Goal: Task Accomplishment & Management: Manage account settings

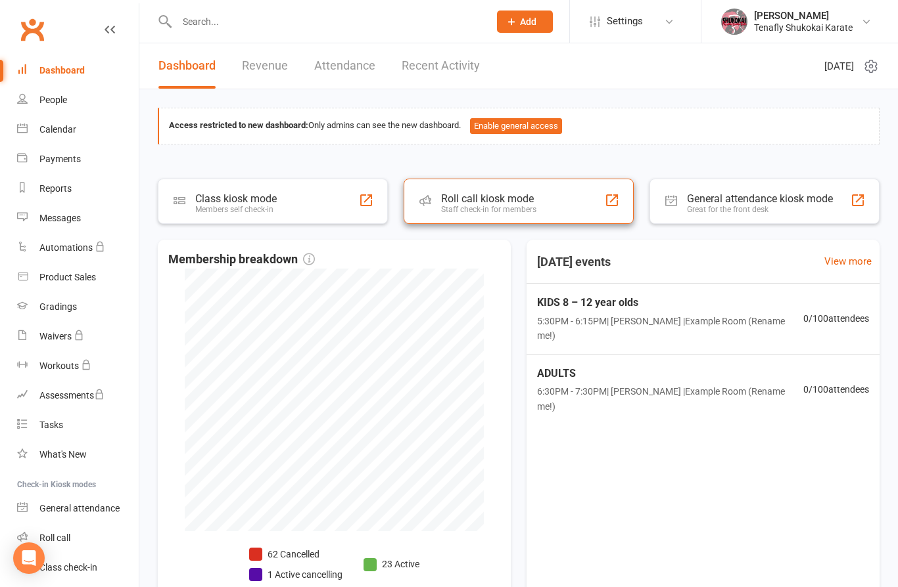
click at [509, 201] on div "Roll call kiosk mode" at bounding box center [488, 199] width 95 height 12
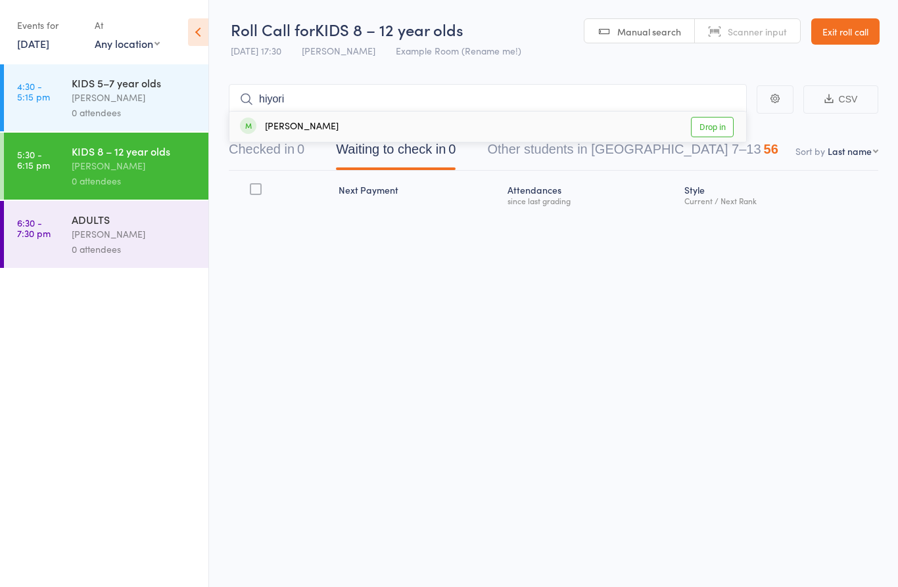
type input "hiyori"
click at [308, 123] on div "Hiyori Kawabata" at bounding box center [289, 127] width 99 height 15
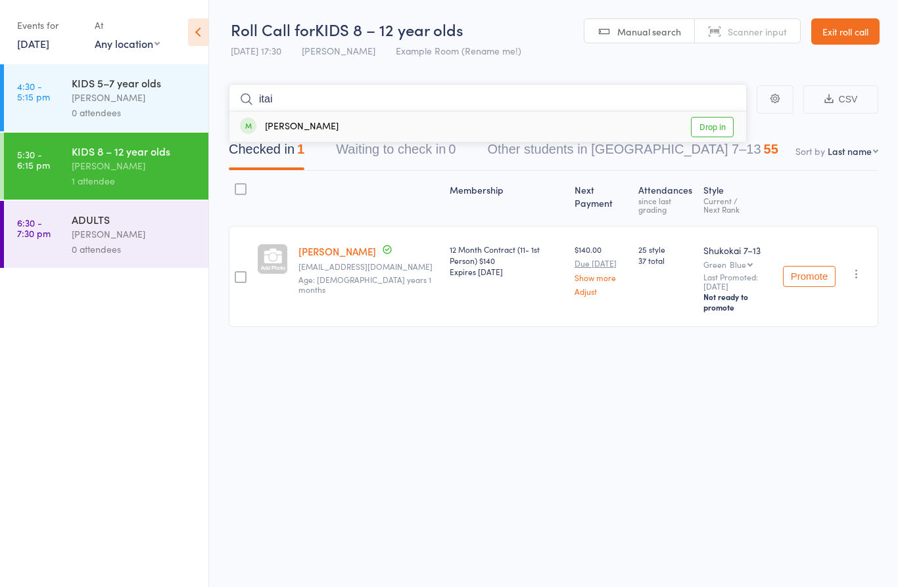
type input "itai"
click at [277, 127] on div "Itai Lidor" at bounding box center [289, 127] width 99 height 15
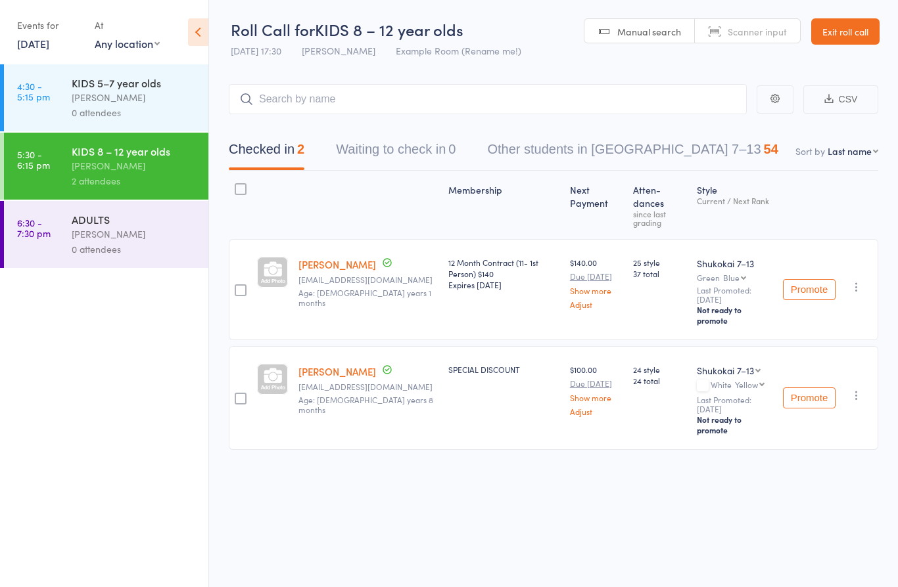
click at [852, 34] on link "Exit roll call" at bounding box center [845, 31] width 68 height 26
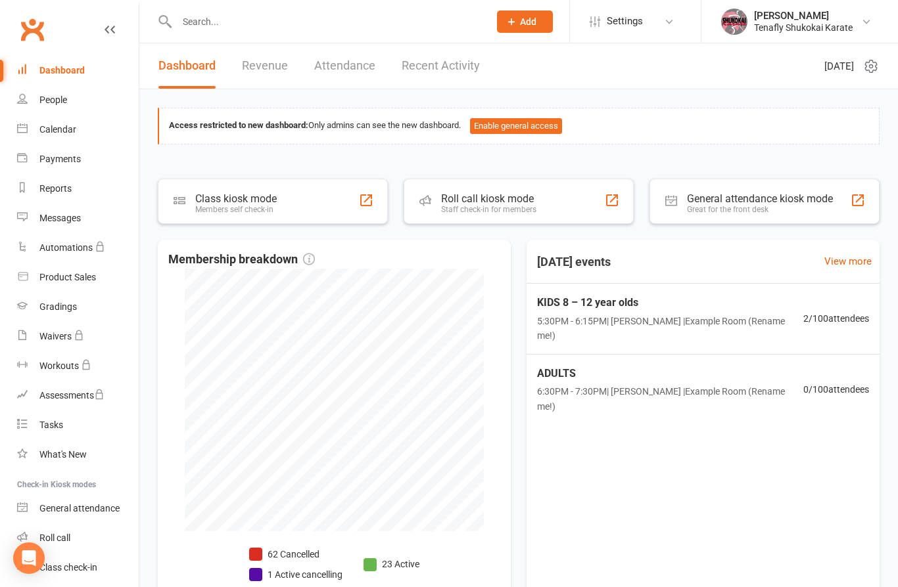
click at [240, 28] on input "text" at bounding box center [326, 21] width 307 height 18
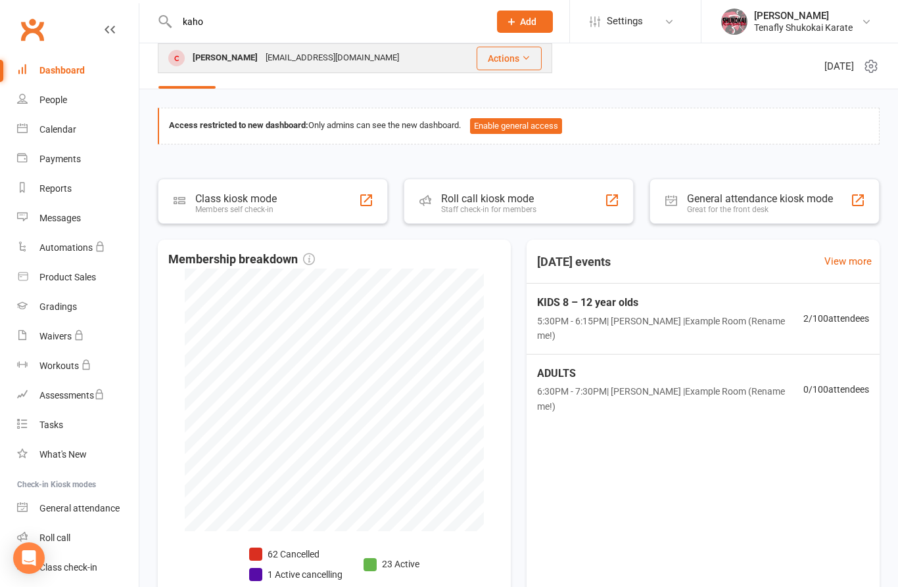
type input "kaho"
click at [210, 62] on div "Kaho Oikawa" at bounding box center [225, 58] width 73 height 19
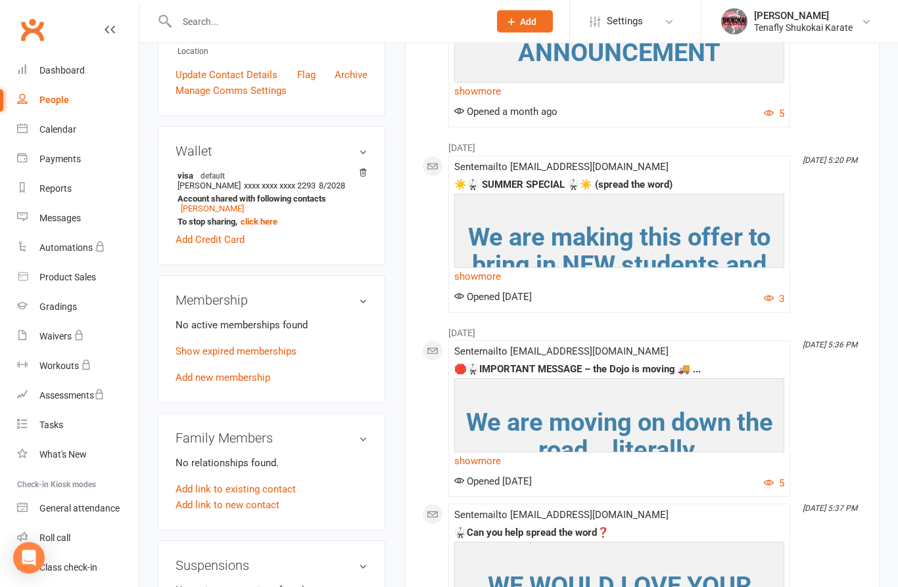
scroll to position [313, 0]
click at [269, 357] on link "Show expired memberships" at bounding box center [235, 352] width 121 height 12
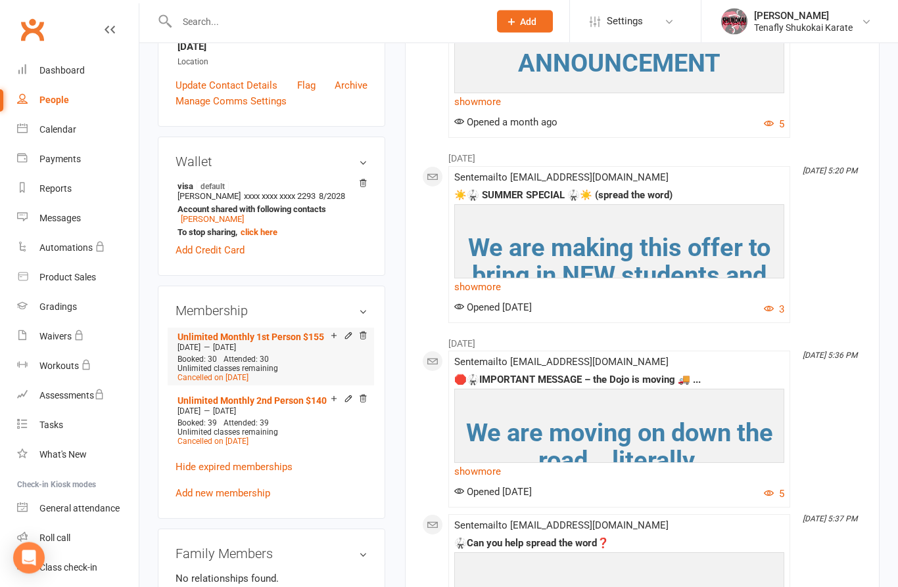
scroll to position [303, 0]
click at [346, 342] on icon at bounding box center [348, 337] width 9 height 11
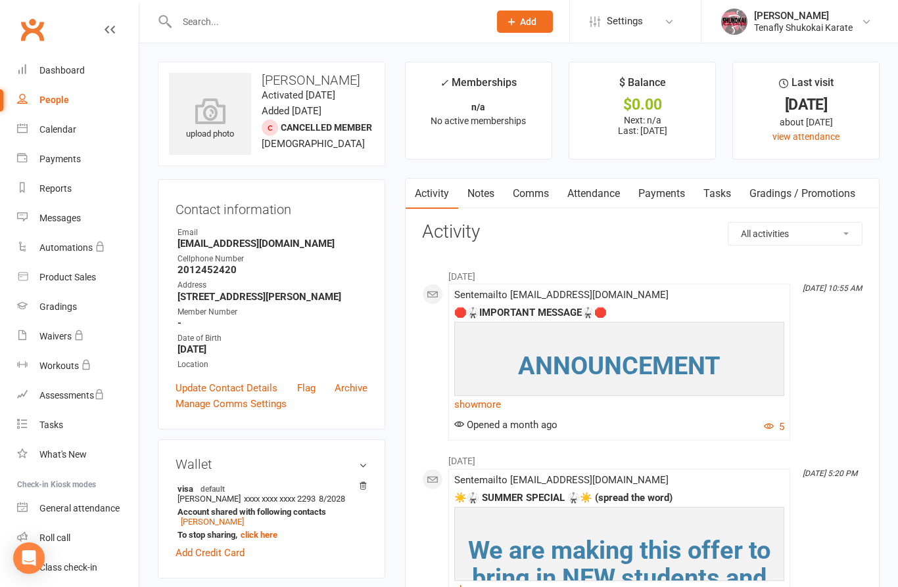
click at [664, 191] on link "Payments" at bounding box center [661, 194] width 65 height 30
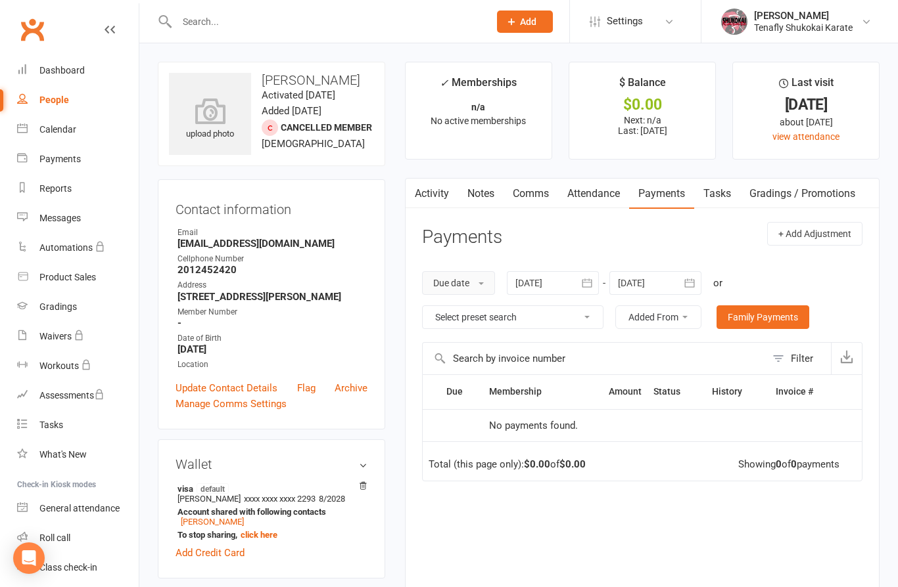
click at [470, 281] on button "Due date" at bounding box center [458, 283] width 73 height 24
click at [564, 283] on div at bounding box center [553, 283] width 92 height 24
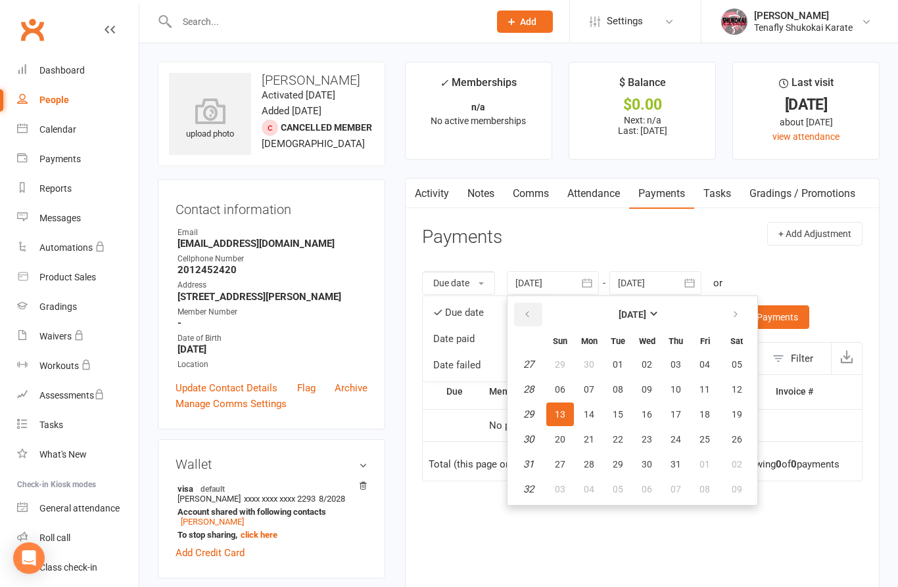
click at [538, 318] on button "button" at bounding box center [528, 315] width 28 height 24
click at [536, 317] on button "button" at bounding box center [528, 315] width 28 height 24
click at [534, 319] on button "button" at bounding box center [528, 315] width 28 height 24
click at [535, 317] on button "button" at bounding box center [528, 315] width 28 height 24
click at [534, 319] on button "button" at bounding box center [528, 315] width 28 height 24
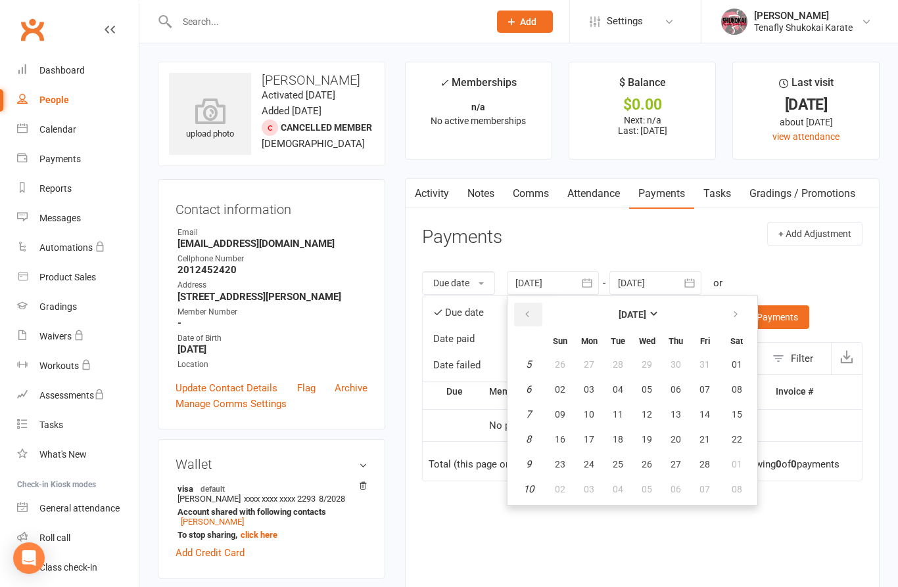
click at [538, 311] on button "button" at bounding box center [528, 315] width 28 height 24
click at [646, 369] on button "01" at bounding box center [647, 365] width 28 height 24
type input "01 Jan 2025"
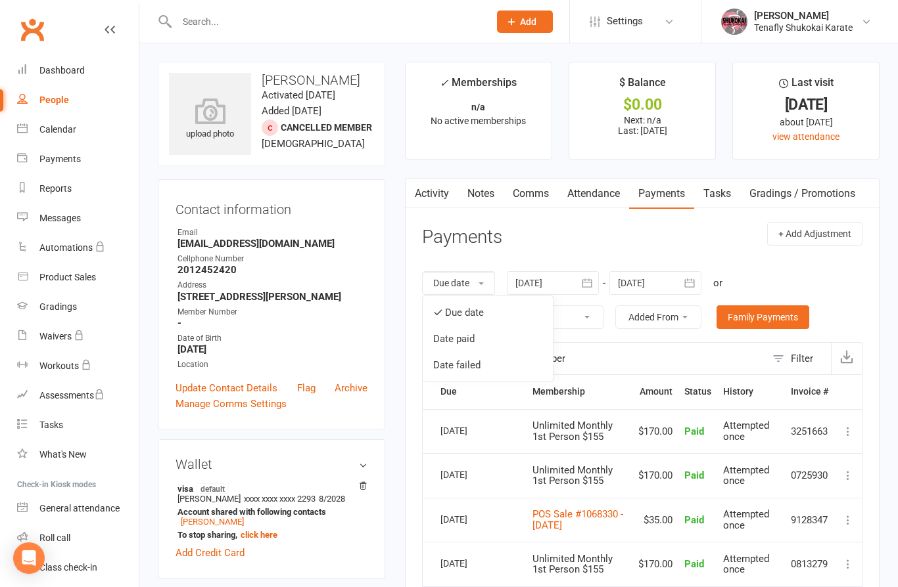
click at [664, 246] on header "Payments + Add Adjustment" at bounding box center [642, 240] width 440 height 36
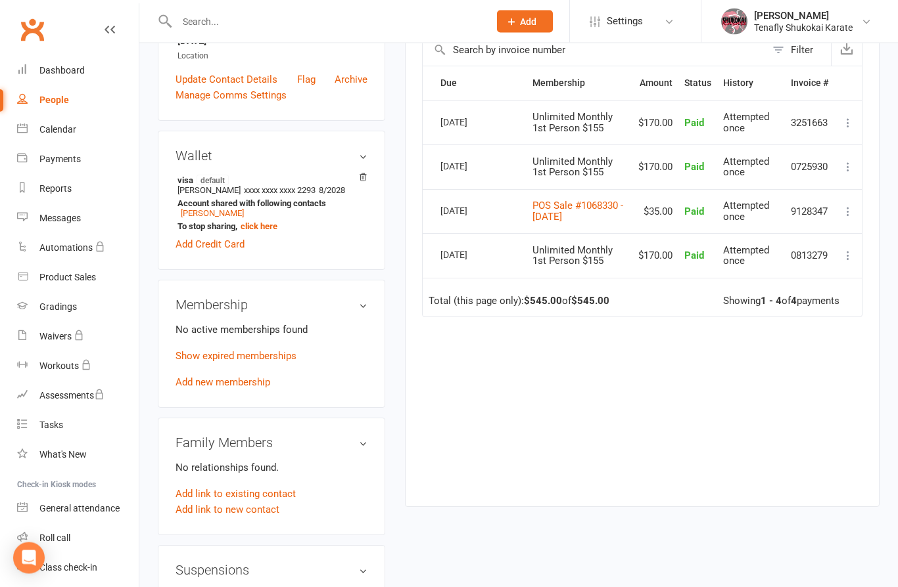
scroll to position [308, 0]
click at [233, 389] on link "Add new membership" at bounding box center [222, 383] width 95 height 12
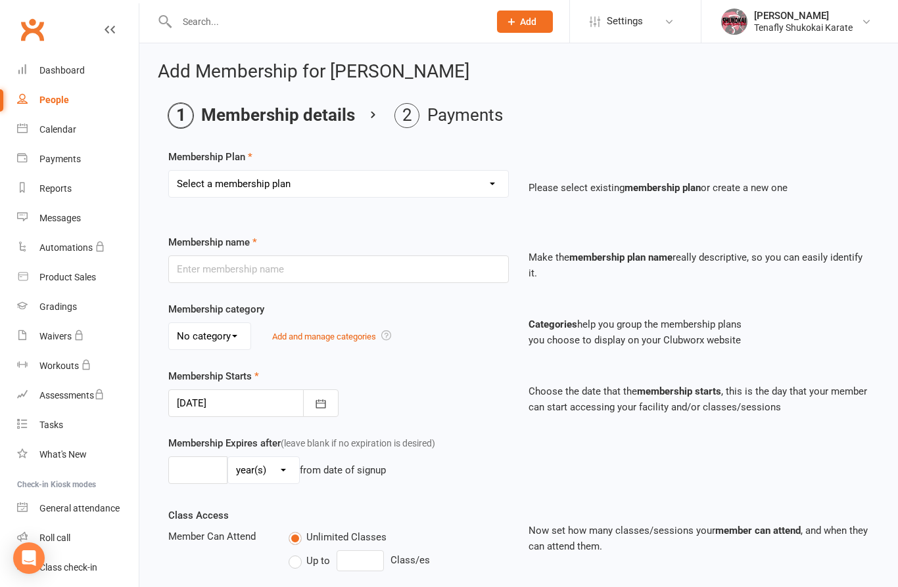
click at [443, 177] on select "Select a membership plan Create new Membership Plan 3 – DAY PASS Unlimited Mont…" at bounding box center [338, 184] width 339 height 26
select select "2"
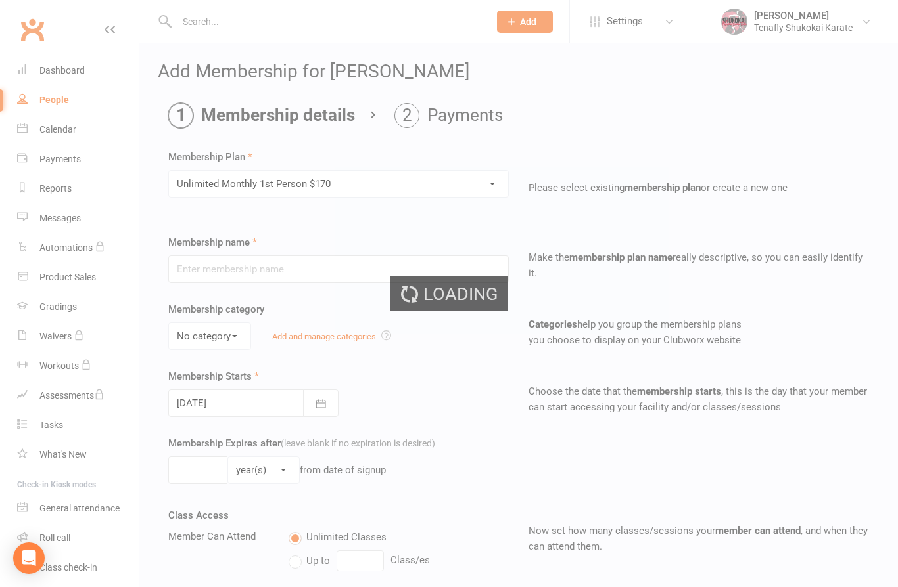
type input "Unlimited Monthly 1st Person $170"
type input "15 Aug 2025"
type input "0"
select select "2"
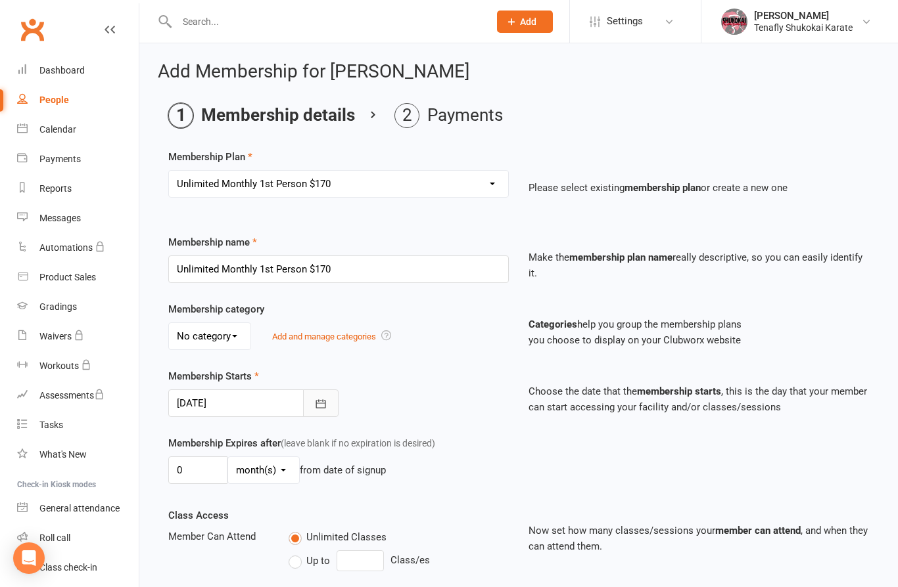
click at [323, 410] on icon "button" at bounding box center [320, 404] width 13 height 13
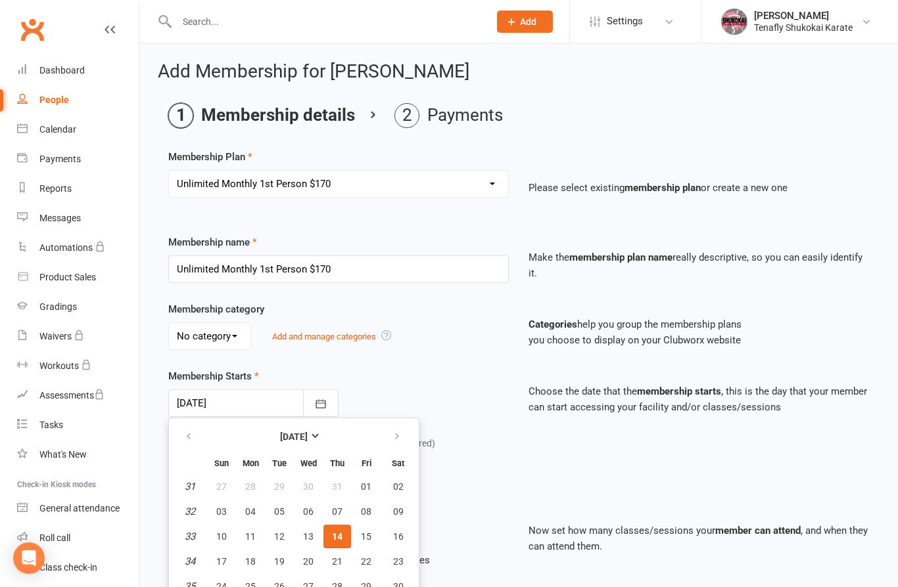
click at [344, 537] on button "14" at bounding box center [337, 537] width 28 height 24
type input "[DATE]"
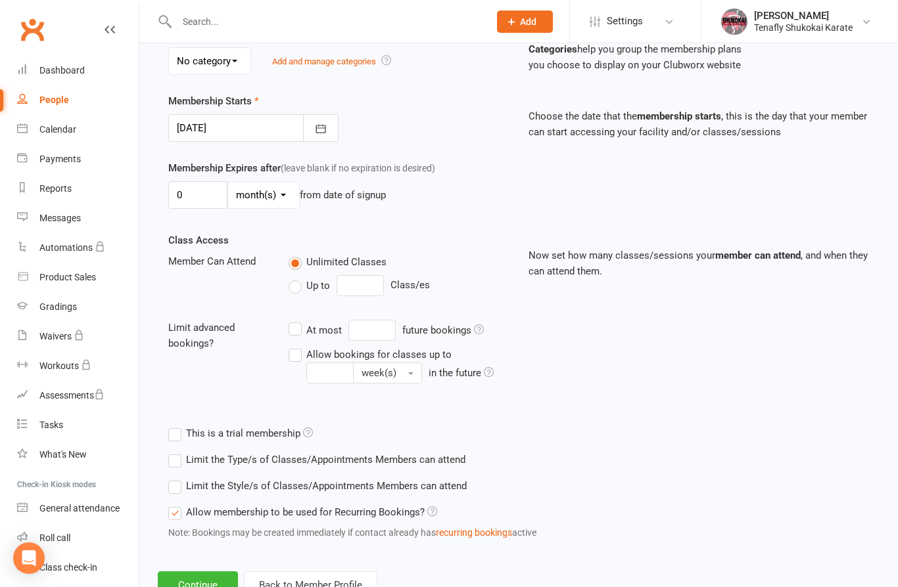
scroll to position [277, 0]
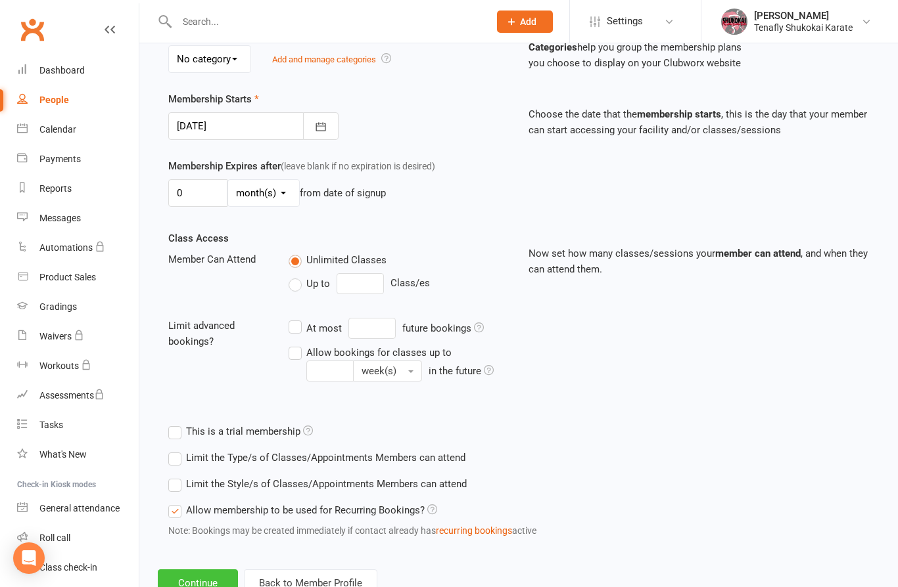
click at [208, 583] on button "Continue" at bounding box center [198, 584] width 80 height 28
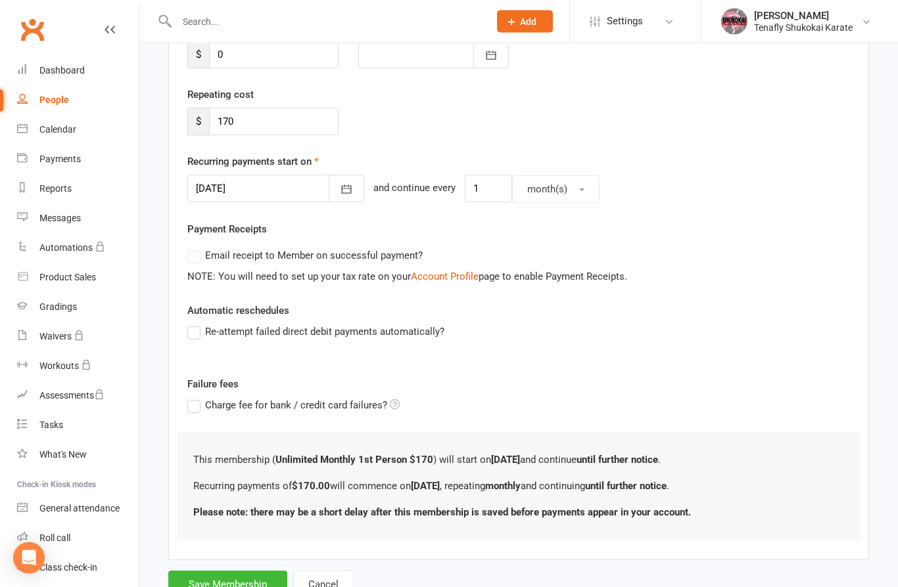
scroll to position [216, 0]
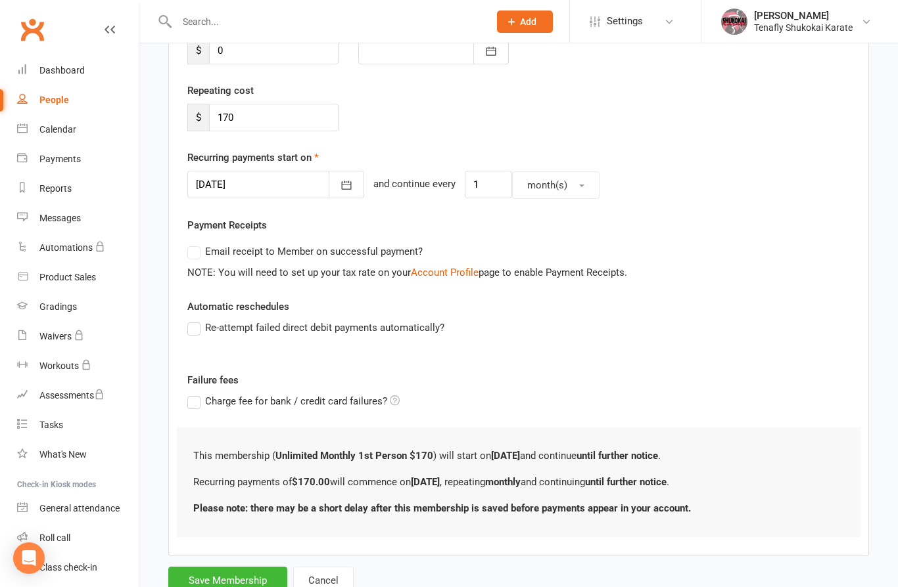
click at [196, 334] on label "Re-attempt failed direct debit payments automatically?" at bounding box center [315, 328] width 257 height 16
click at [196, 320] on input "Re-attempt failed direct debit payments automatically?" at bounding box center [191, 320] width 9 height 0
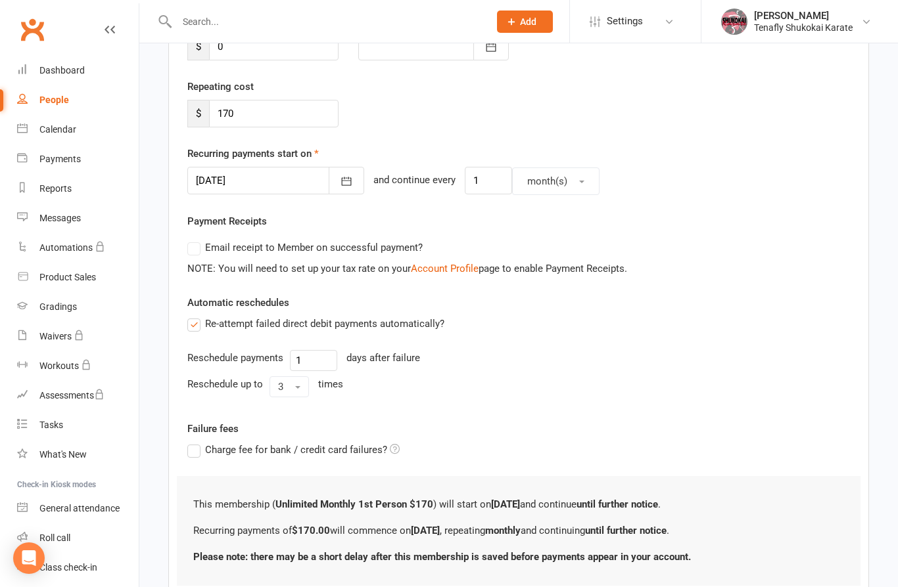
scroll to position [268, 0]
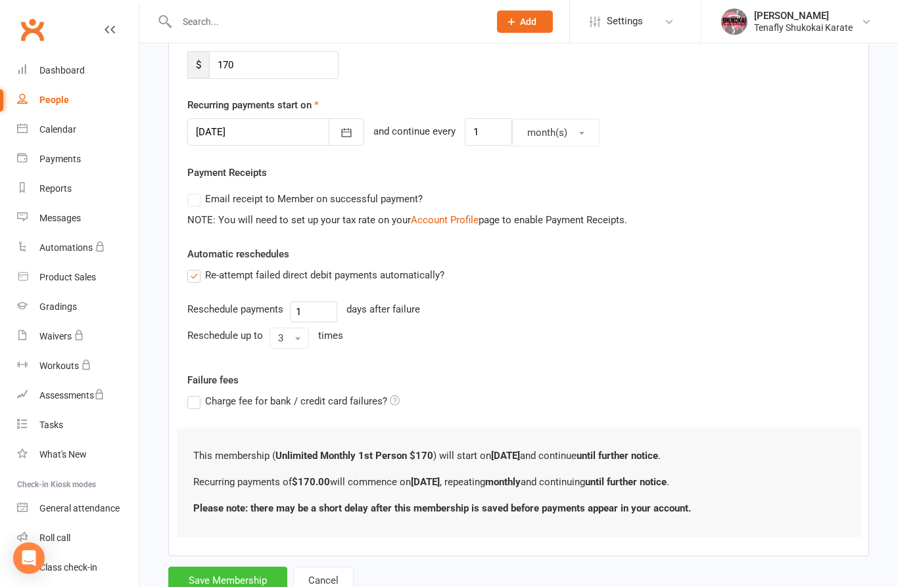
click at [242, 587] on button "Save Membership" at bounding box center [227, 581] width 119 height 28
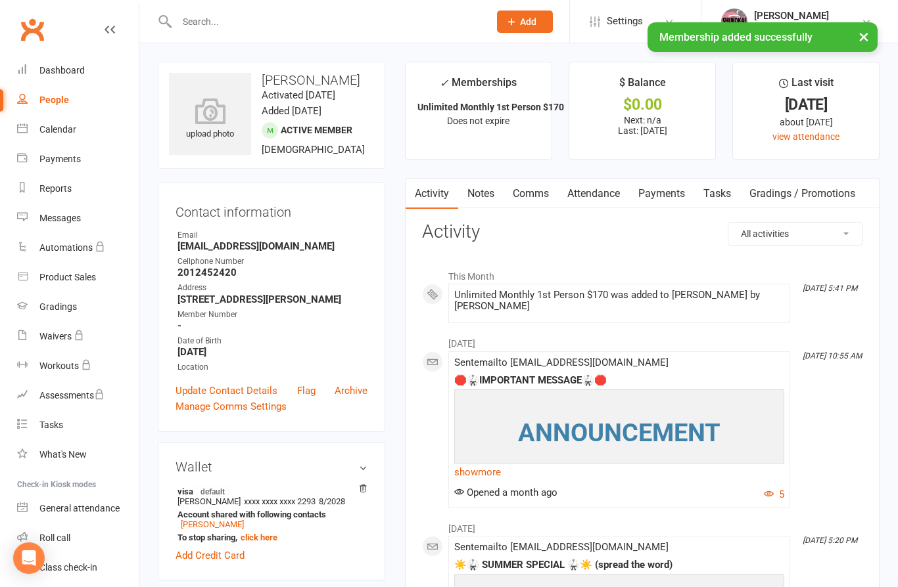
click at [308, 27] on input "text" at bounding box center [326, 21] width 307 height 18
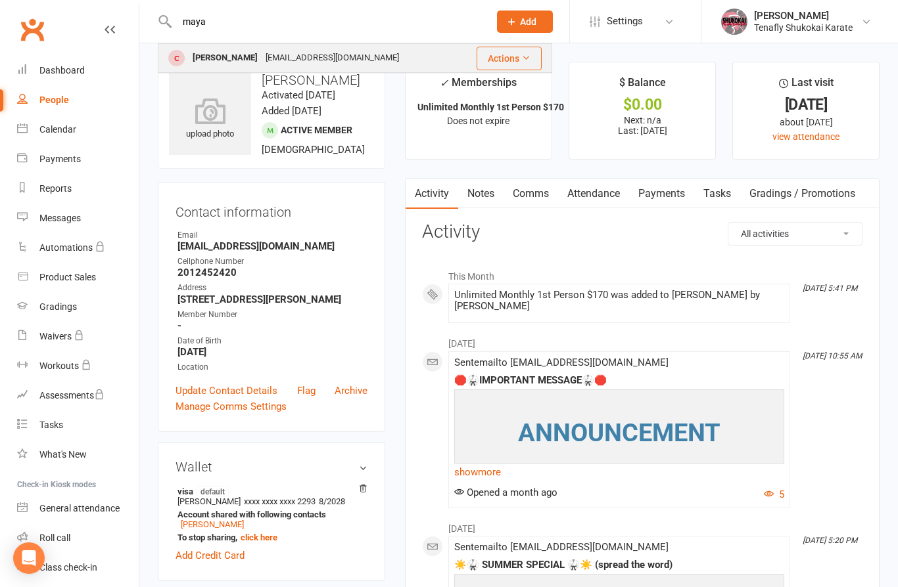
type input "maya"
click at [311, 57] on div "shutooikawa@gmail.com" at bounding box center [332, 58] width 141 height 19
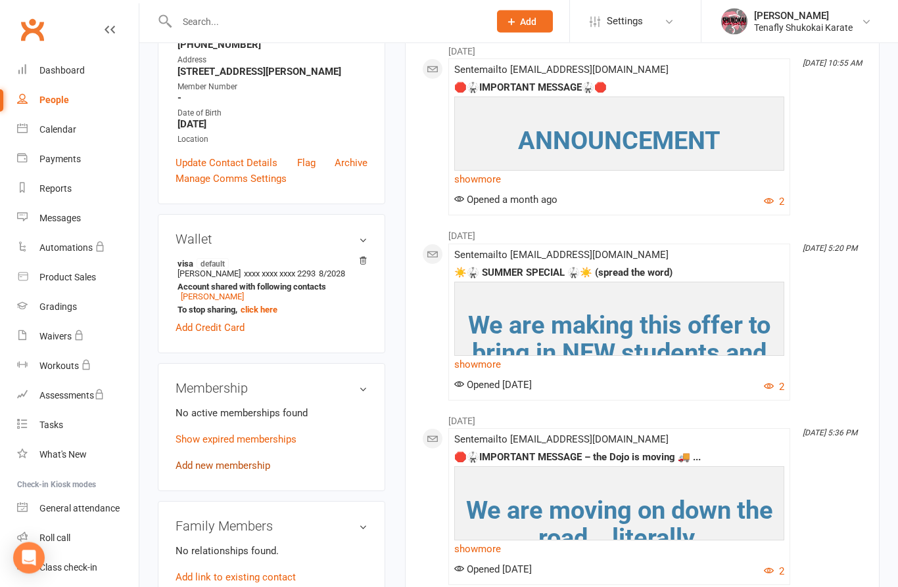
click at [251, 472] on link "Add new membership" at bounding box center [222, 467] width 95 height 12
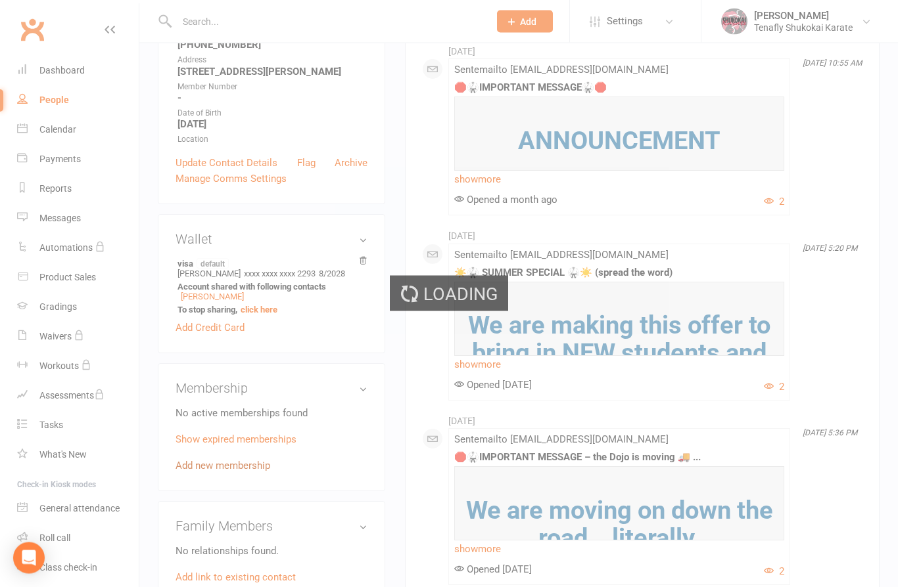
scroll to position [225, 0]
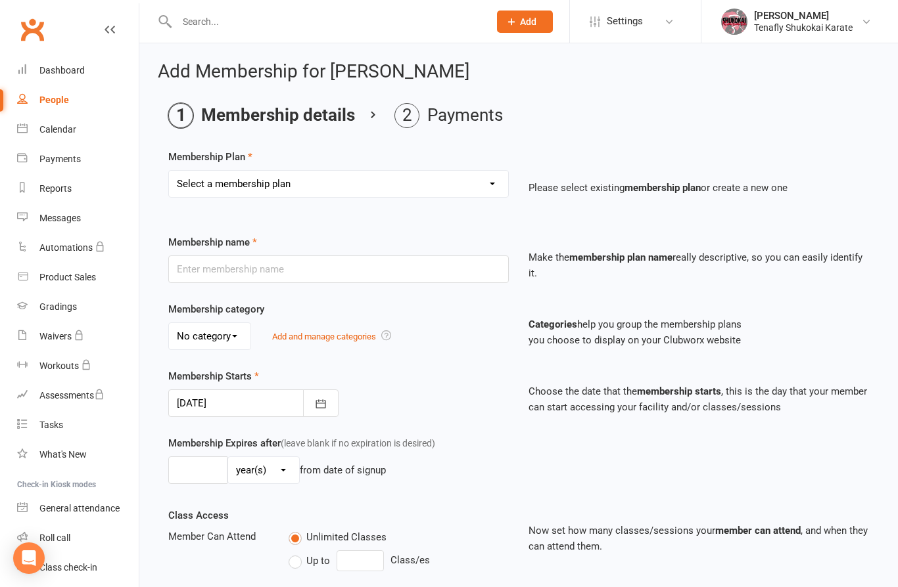
click at [430, 181] on select "Select a membership plan Create new Membership Plan 3 – DAY PASS Unlimited Mont…" at bounding box center [338, 184] width 339 height 26
select select "3"
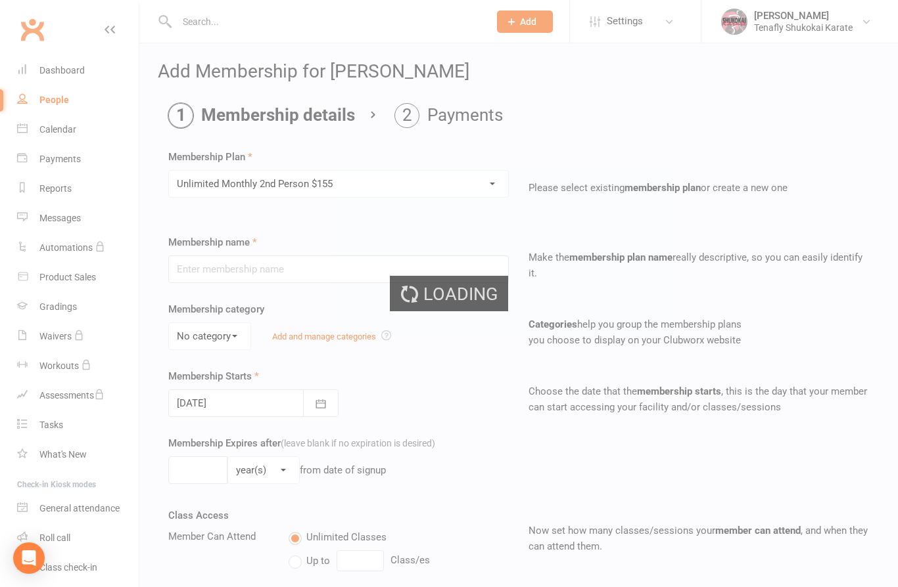
type input "Unlimited Monthly 2nd Person $155"
type input "15 Aug 2025"
type input "0"
select select "2"
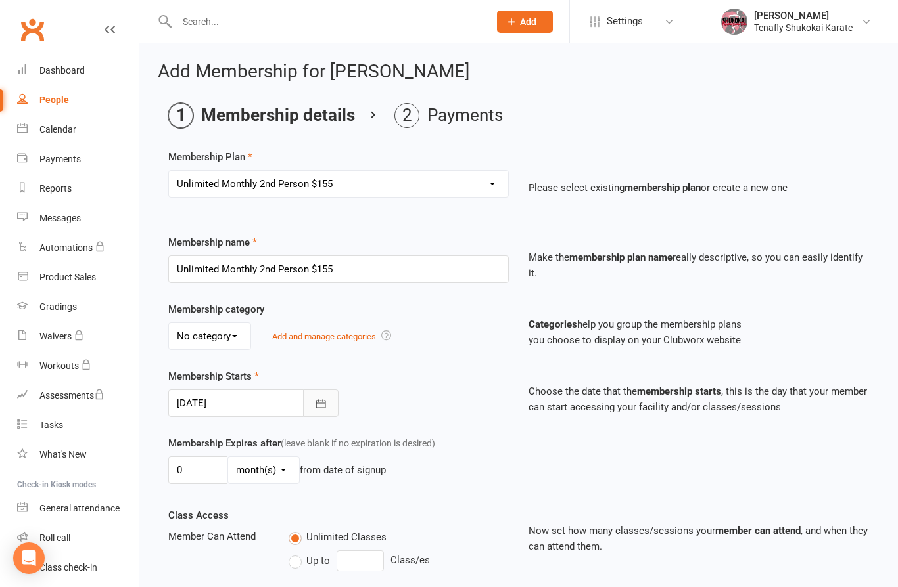
click at [321, 407] on icon "button" at bounding box center [320, 404] width 13 height 13
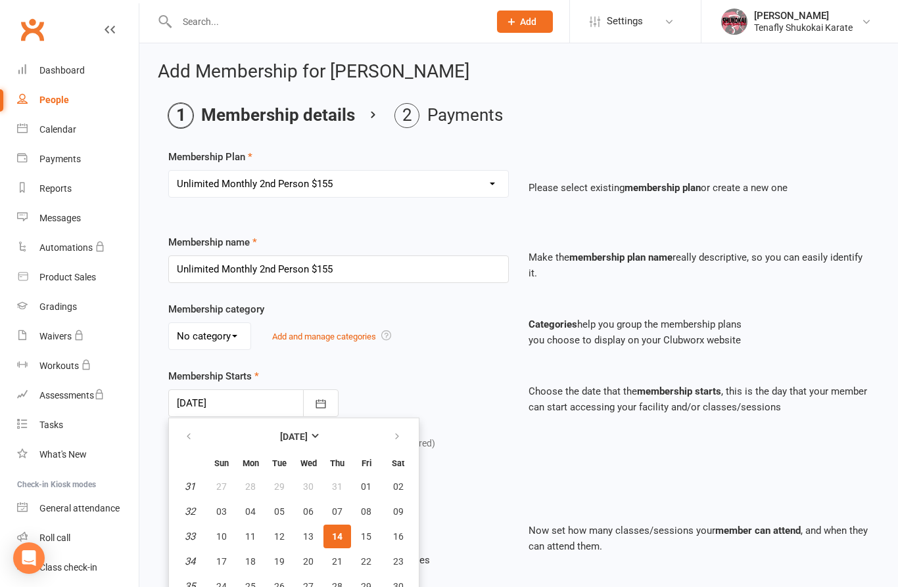
click at [339, 537] on span "14" at bounding box center [337, 537] width 11 height 11
type input "[DATE]"
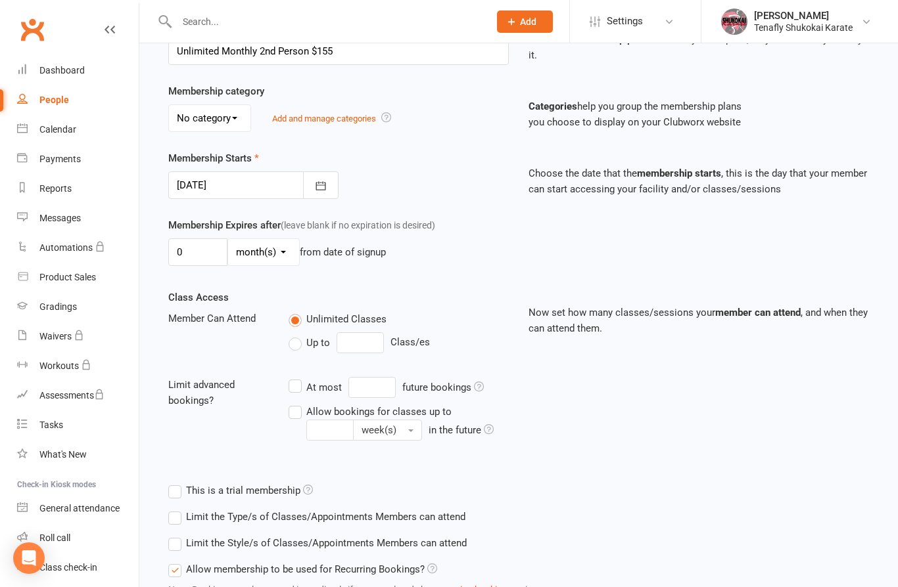
scroll to position [277, 0]
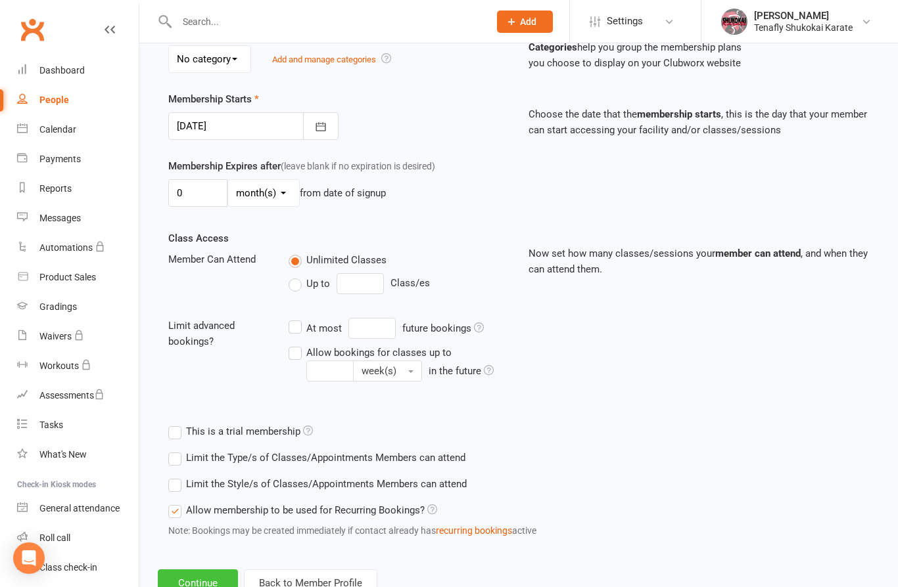
click at [200, 581] on button "Continue" at bounding box center [198, 584] width 80 height 28
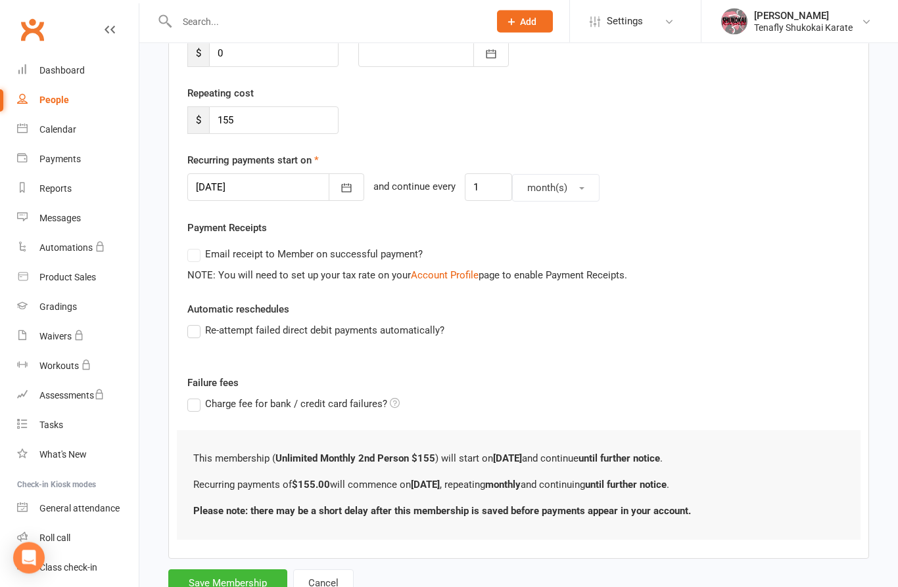
scroll to position [216, 0]
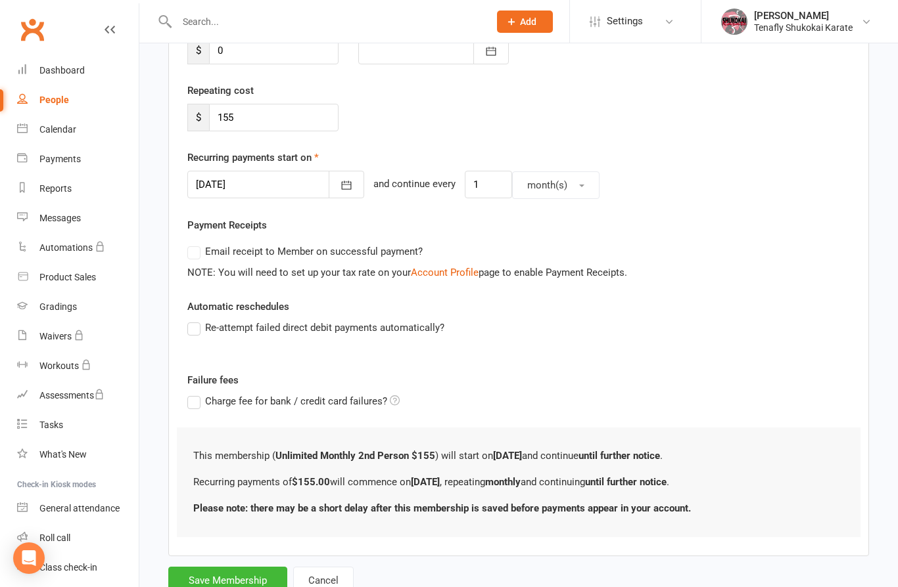
click at [204, 332] on label "Re-attempt failed direct debit payments automatically?" at bounding box center [315, 328] width 257 height 16
click at [196, 320] on input "Re-attempt failed direct debit payments automatically?" at bounding box center [191, 320] width 9 height 0
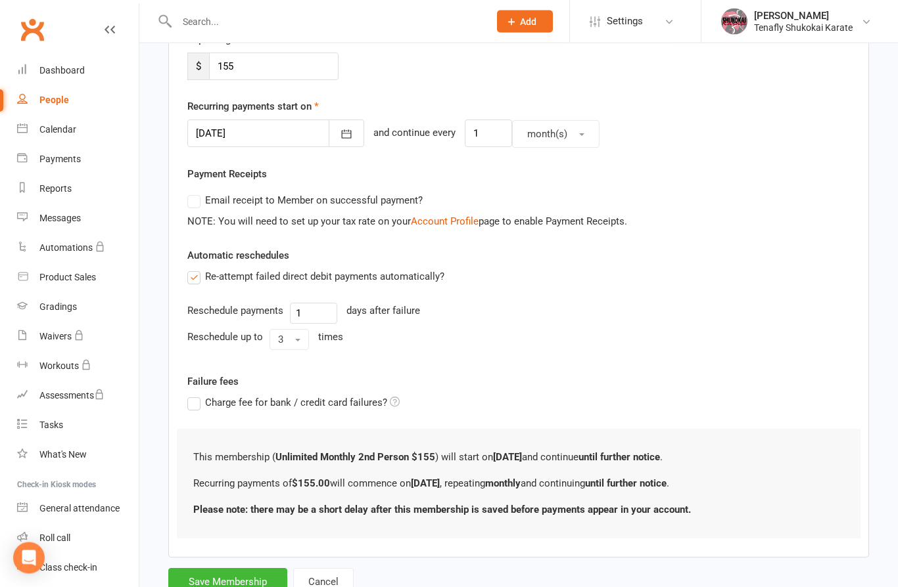
scroll to position [268, 0]
click at [246, 585] on button "Save Membership" at bounding box center [227, 581] width 119 height 28
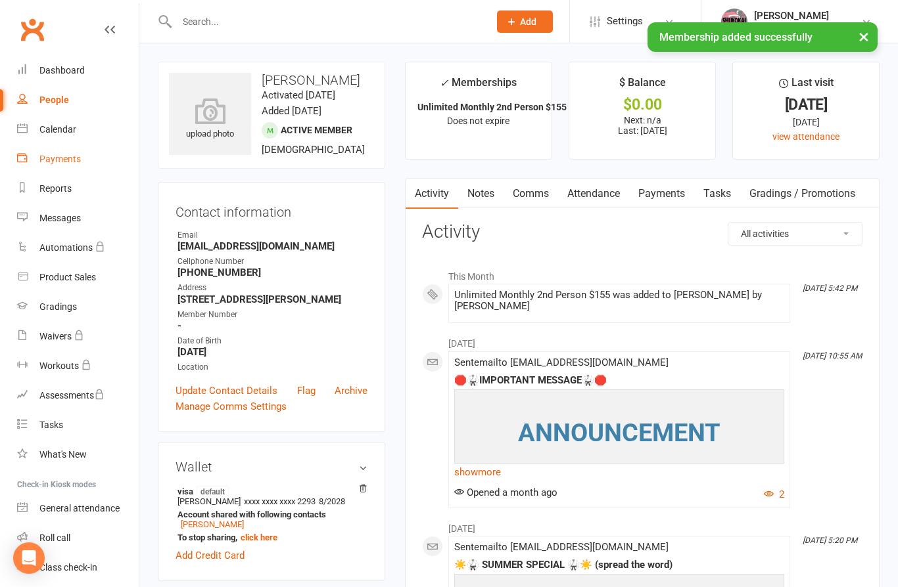
click at [68, 163] on div "Payments" at bounding box center [59, 159] width 41 height 11
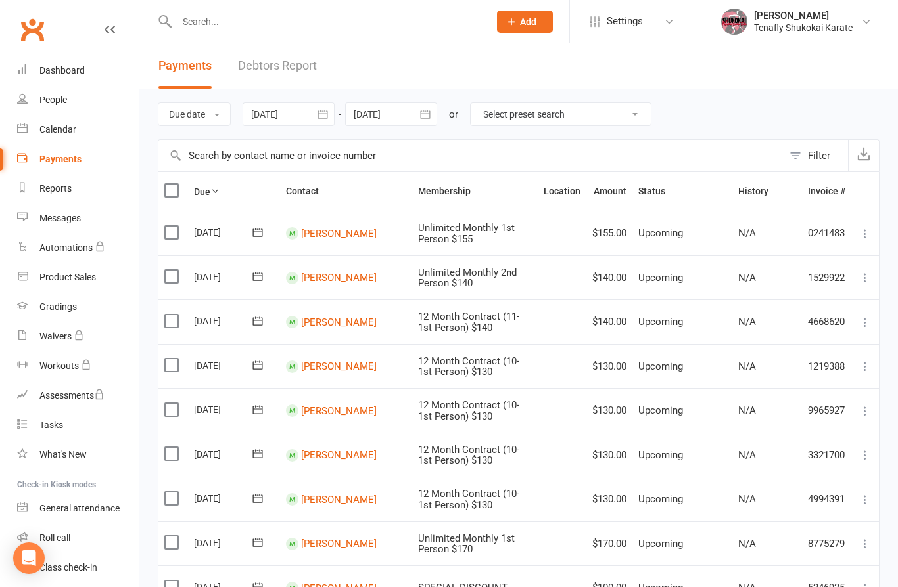
click at [309, 110] on div at bounding box center [288, 115] width 92 height 24
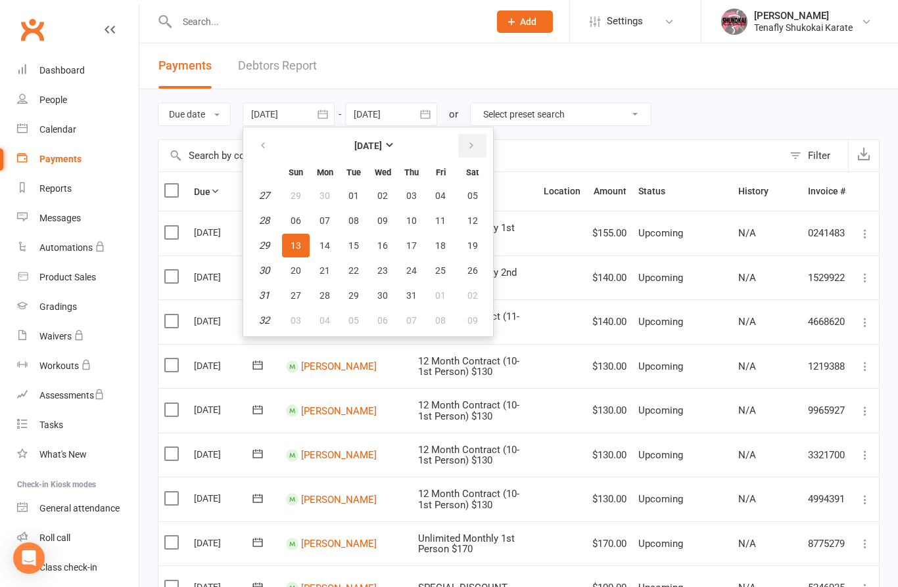
click at [480, 142] on button "button" at bounding box center [472, 146] width 28 height 24
click at [445, 200] on span "01" at bounding box center [440, 196] width 11 height 11
type input "01 Aug 2025"
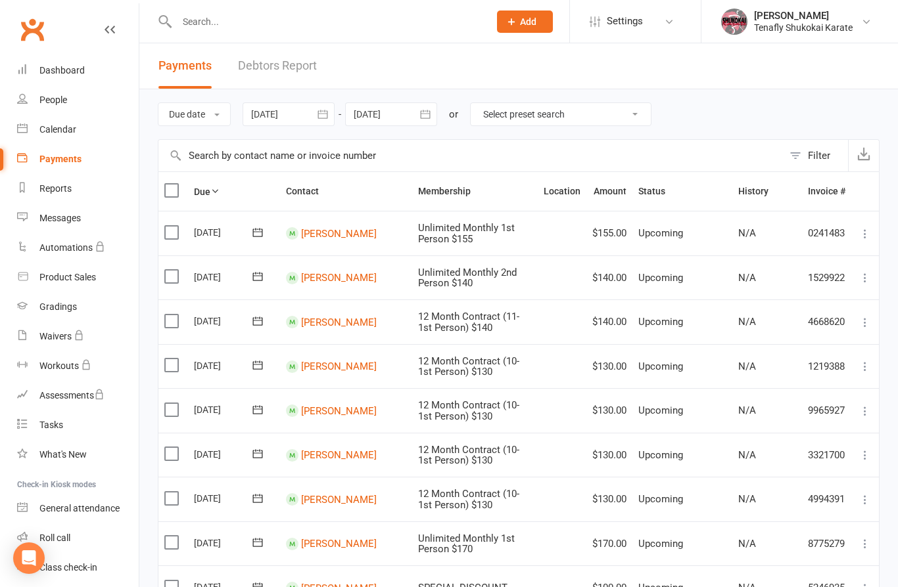
click at [405, 116] on div at bounding box center [391, 115] width 92 height 24
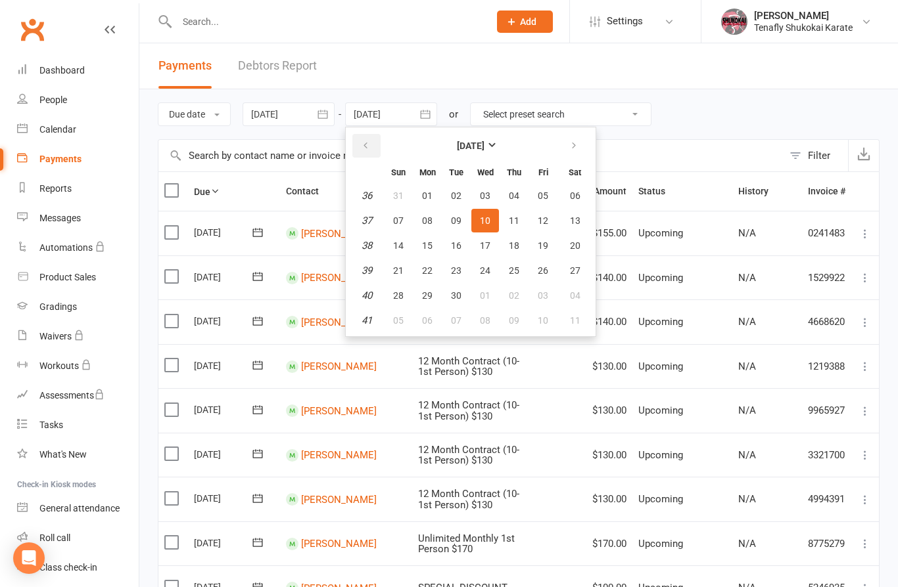
click at [376, 143] on button "button" at bounding box center [366, 146] width 28 height 24
click at [397, 316] on span "31" at bounding box center [398, 320] width 11 height 11
type input "31 Aug 2025"
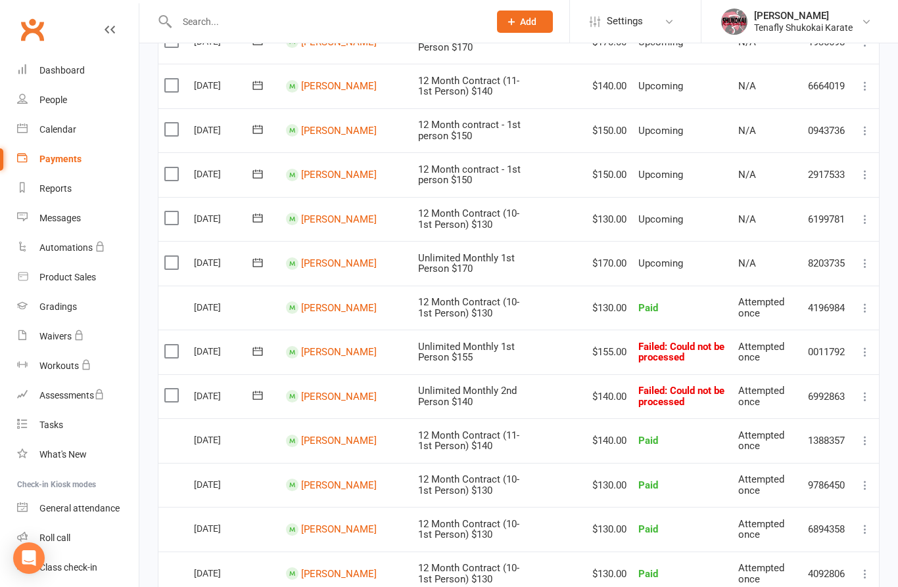
scroll to position [419, 0]
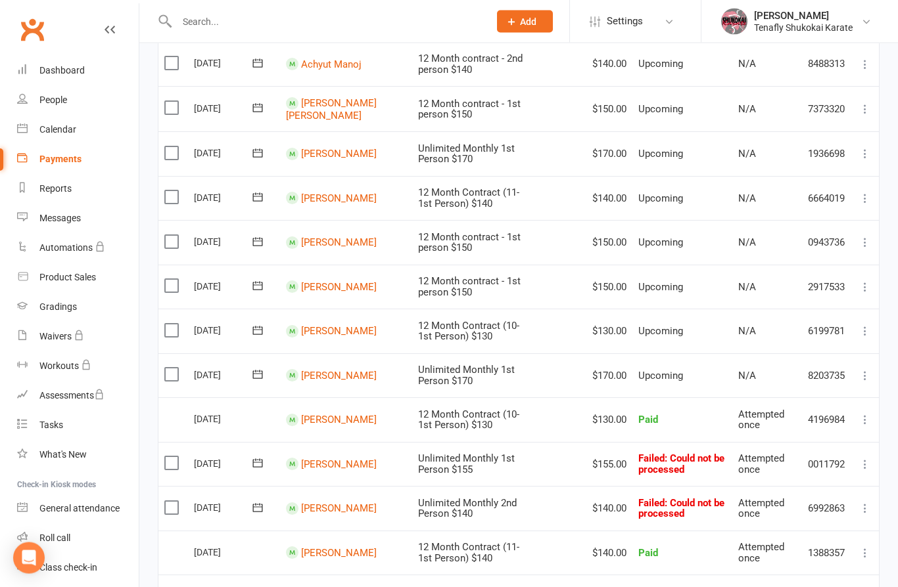
scroll to position [702, 0]
click at [242, 26] on input "text" at bounding box center [326, 21] width 307 height 18
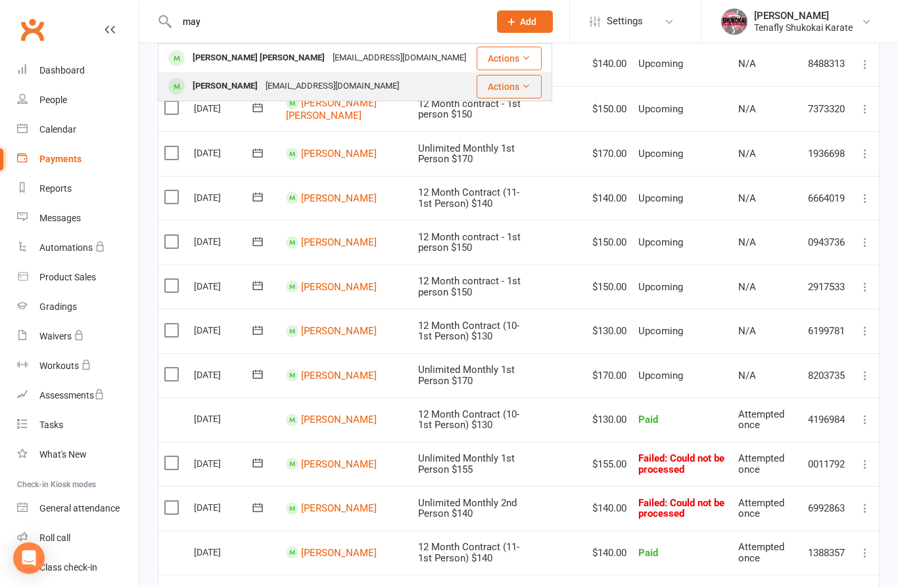
type input "may"
click at [262, 89] on div "shutooikawa@gmail.com" at bounding box center [332, 86] width 141 height 19
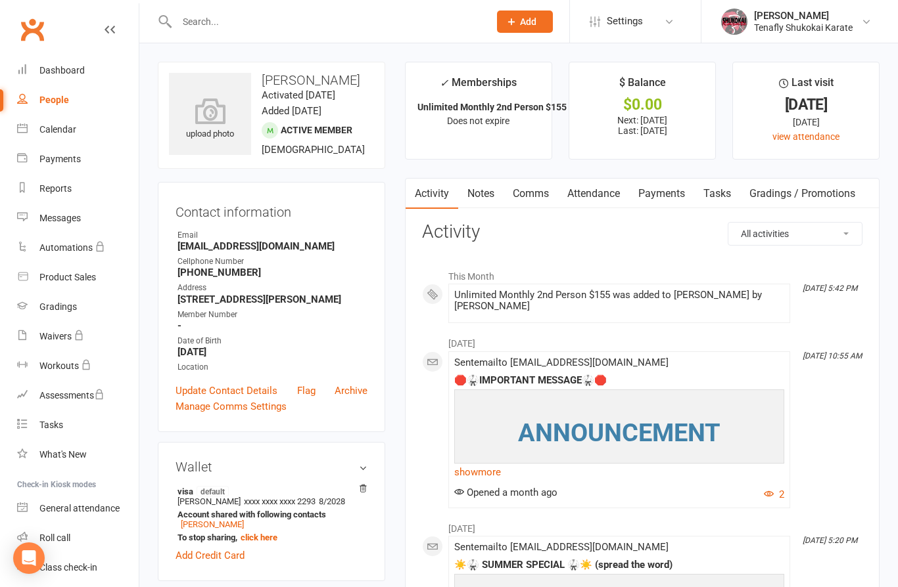
click at [679, 203] on link "Payments" at bounding box center [661, 194] width 65 height 30
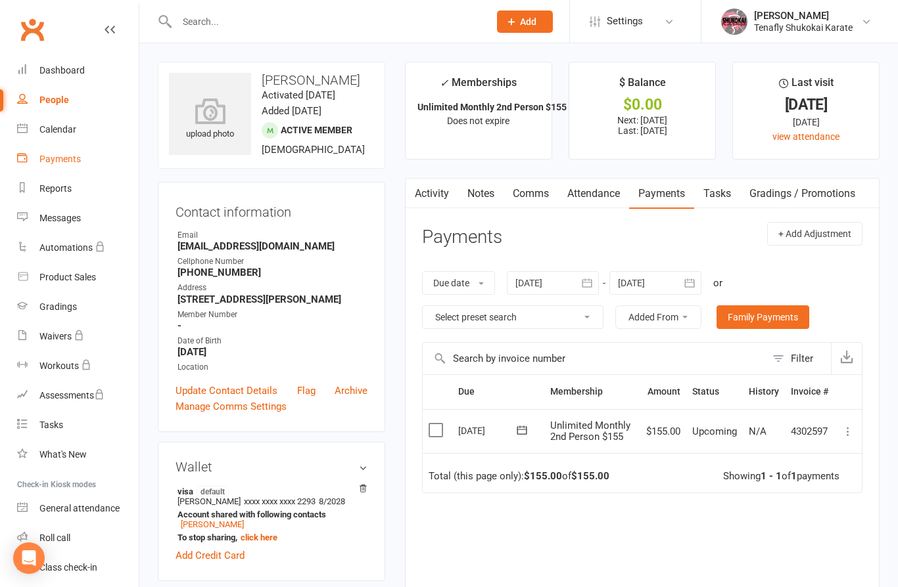
click at [64, 159] on div "Payments" at bounding box center [59, 159] width 41 height 11
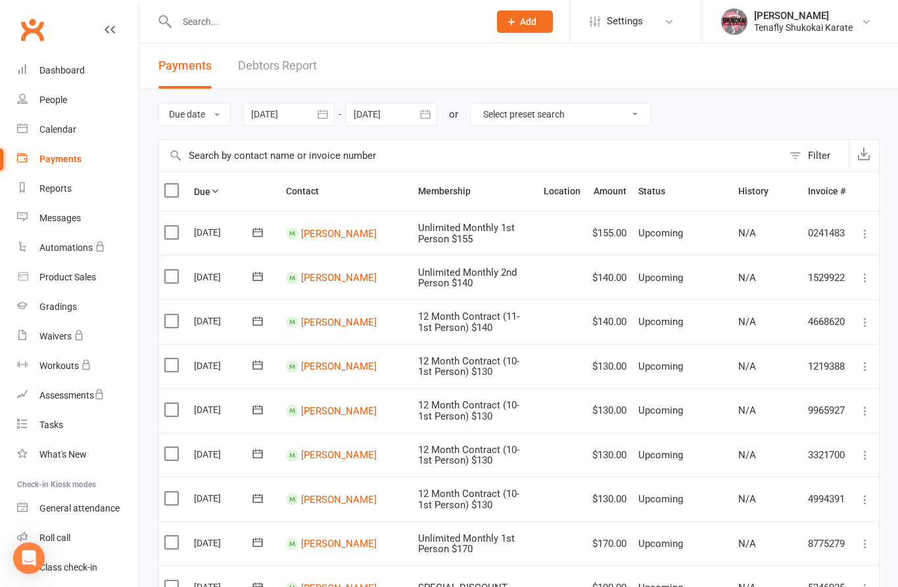
click at [309, 120] on div at bounding box center [288, 115] width 92 height 24
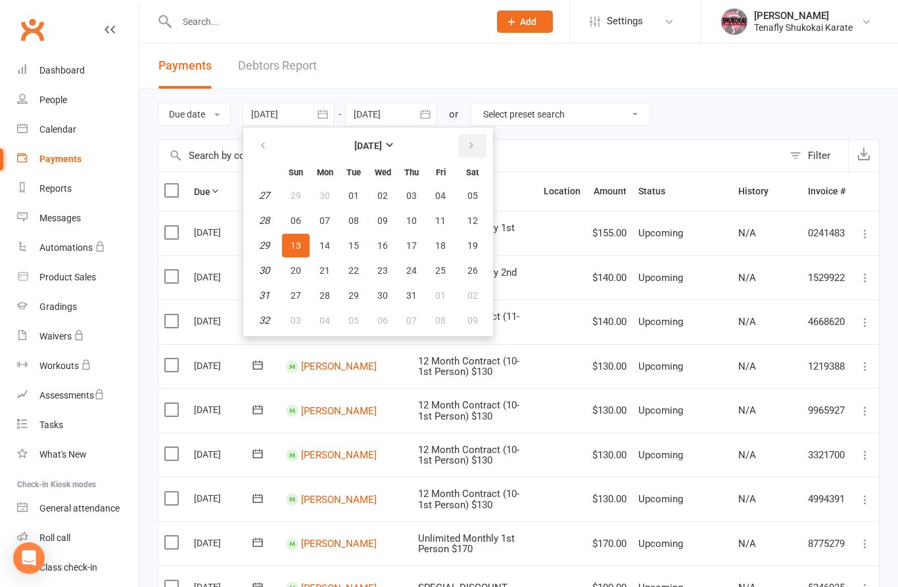
click at [472, 143] on icon "button" at bounding box center [471, 146] width 9 height 11
click at [449, 193] on button "01" at bounding box center [440, 196] width 28 height 24
type input "01 Aug 2025"
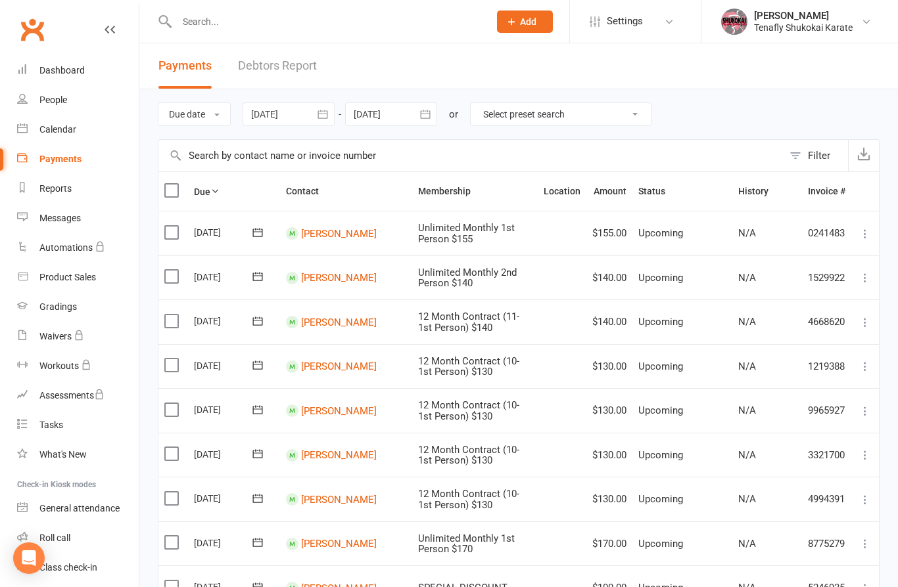
click at [402, 112] on div at bounding box center [391, 115] width 92 height 24
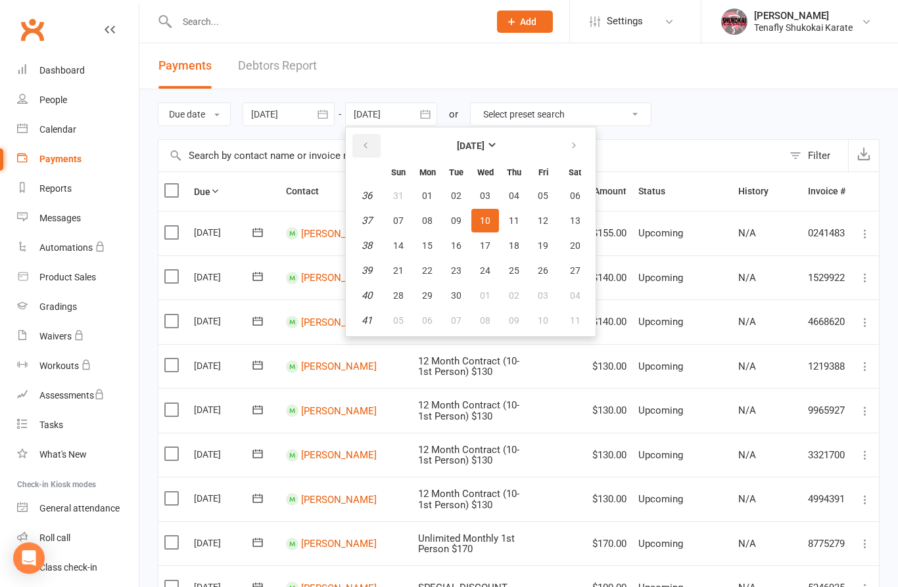
click at [375, 147] on button "button" at bounding box center [366, 146] width 28 height 24
click at [397, 320] on span "31" at bounding box center [398, 320] width 11 height 11
type input "31 Aug 2025"
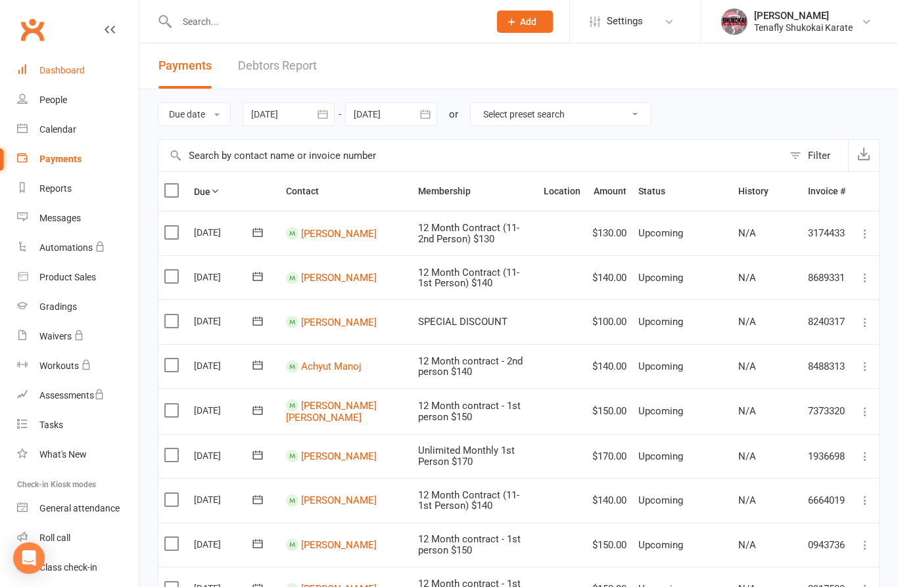
click at [70, 65] on div "Dashboard" at bounding box center [61, 70] width 45 height 11
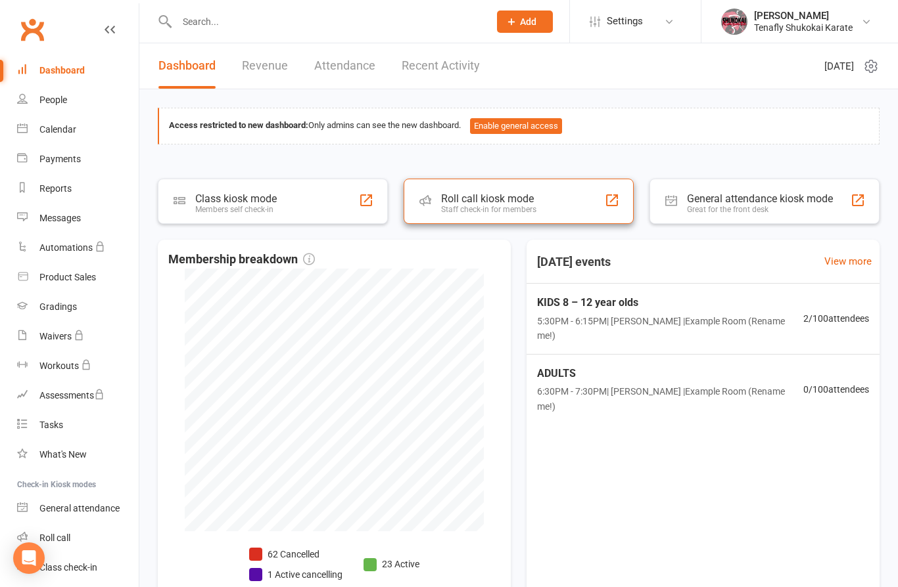
click at [516, 208] on div "Staff check-in for members" at bounding box center [488, 209] width 95 height 9
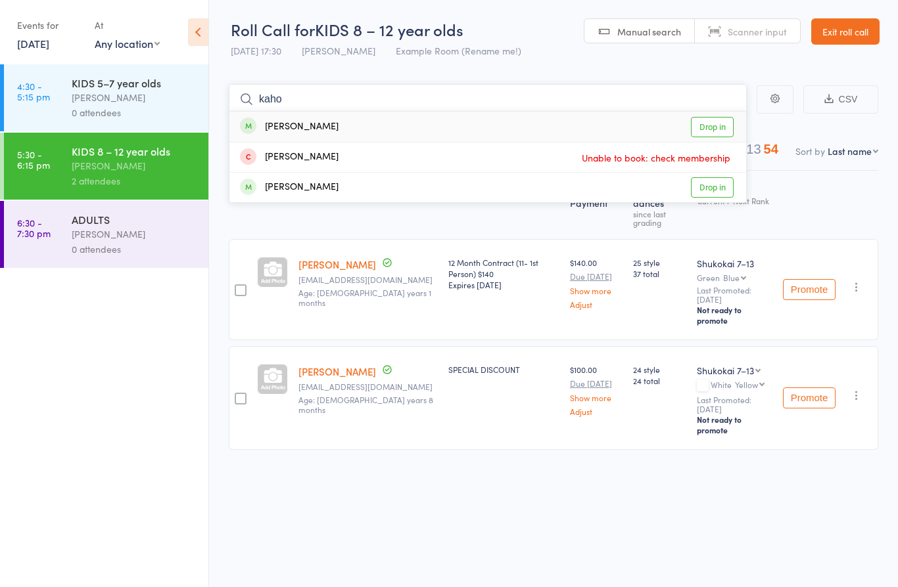
type input "kaho"
click at [340, 122] on div "[PERSON_NAME] Drop in" at bounding box center [487, 127] width 516 height 30
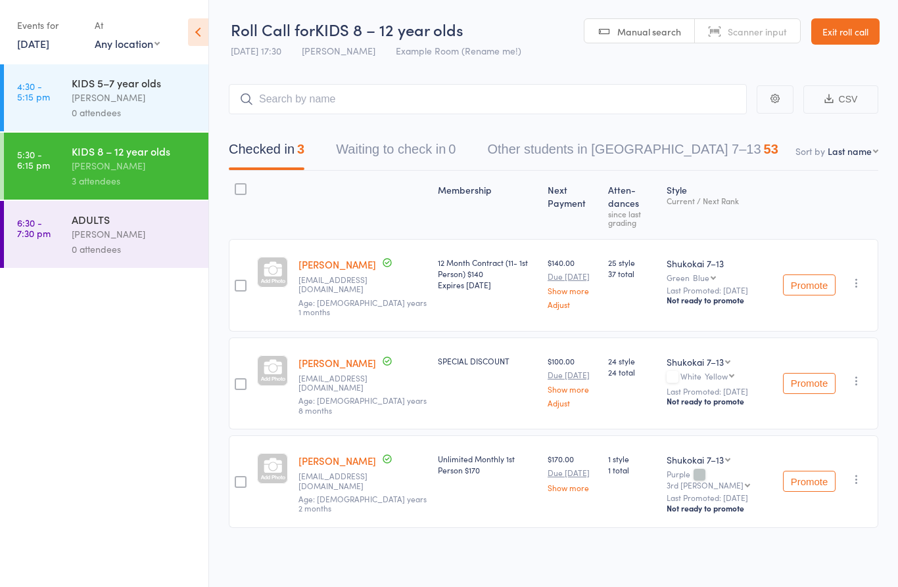
click at [838, 32] on link "Exit roll call" at bounding box center [845, 31] width 68 height 26
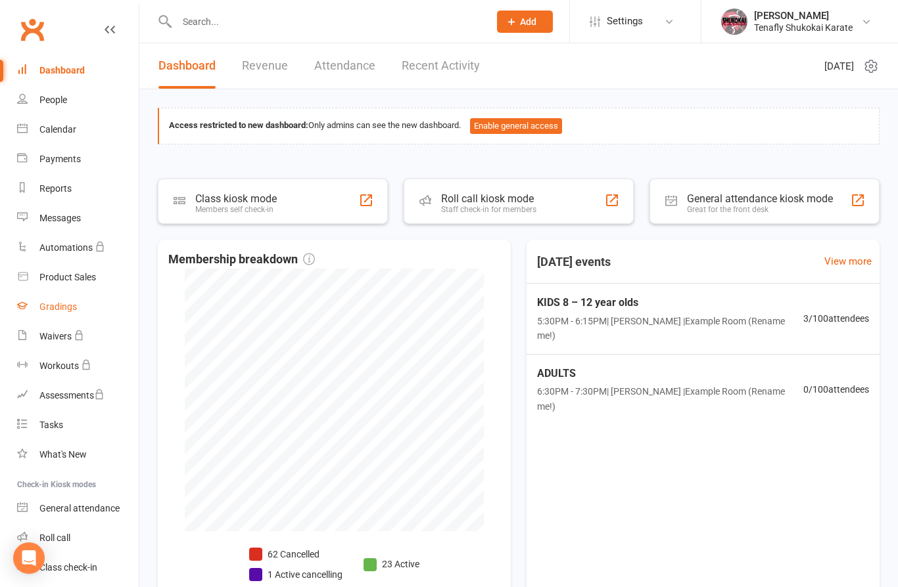
click at [60, 309] on div "Gradings" at bounding box center [57, 307] width 37 height 11
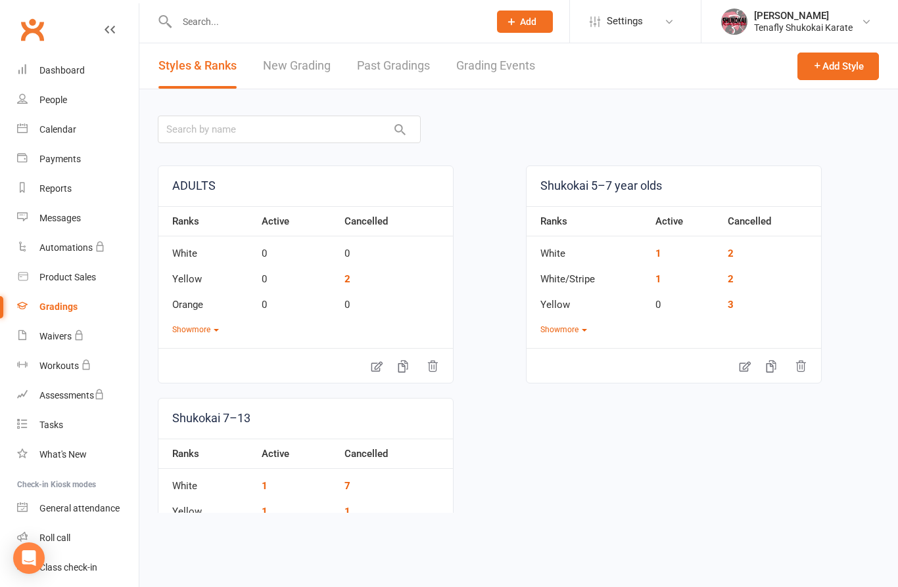
click at [311, 72] on link "New Grading" at bounding box center [297, 65] width 68 height 45
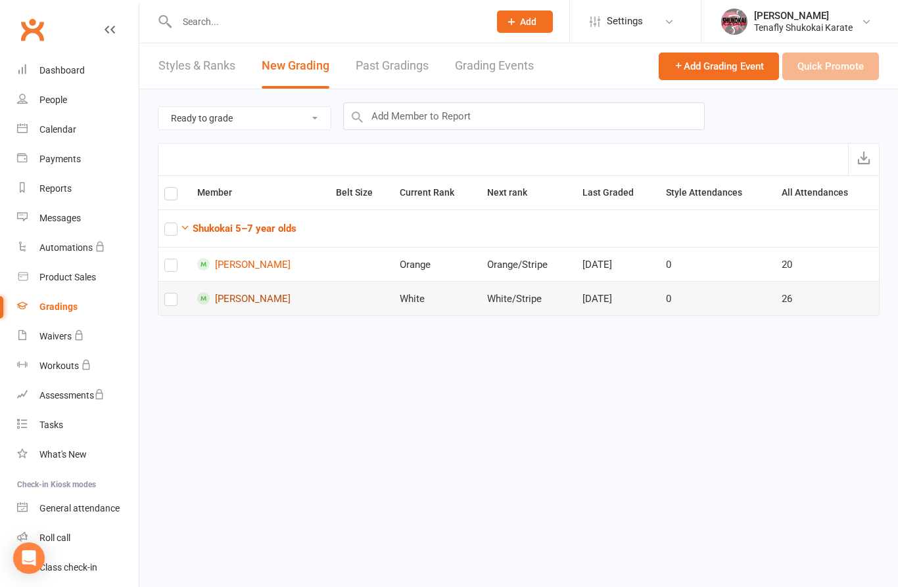
click at [249, 303] on link "[PERSON_NAME]" at bounding box center [260, 298] width 127 height 12
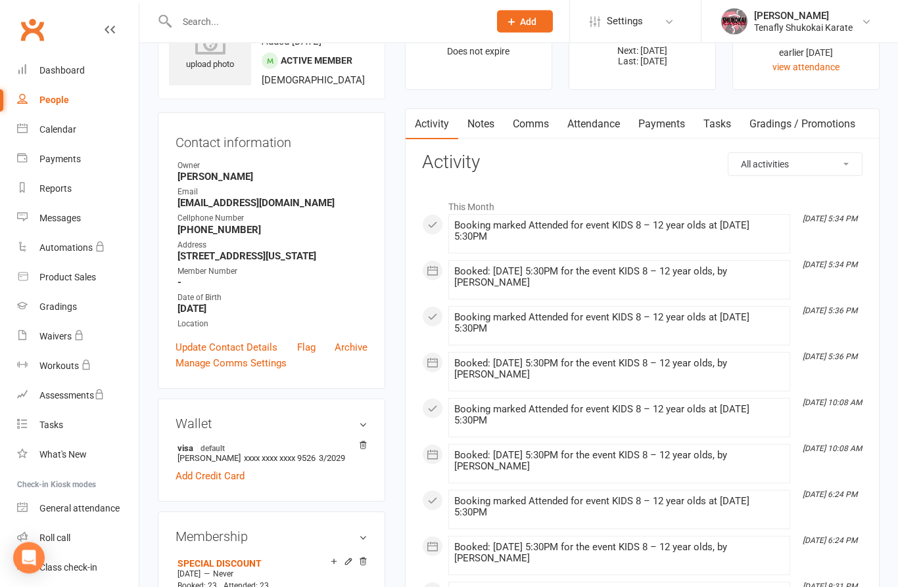
scroll to position [58, 0]
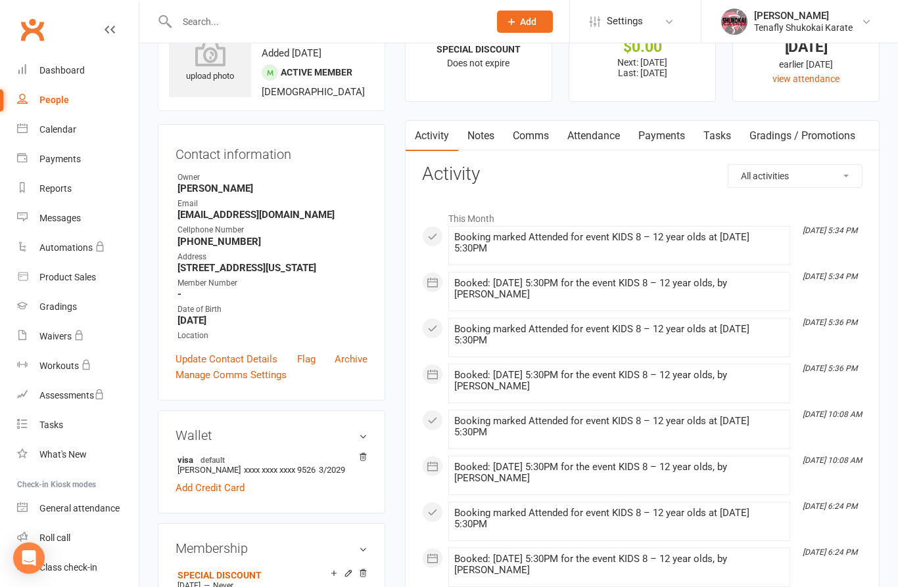
click at [661, 134] on link "Payments" at bounding box center [661, 136] width 65 height 30
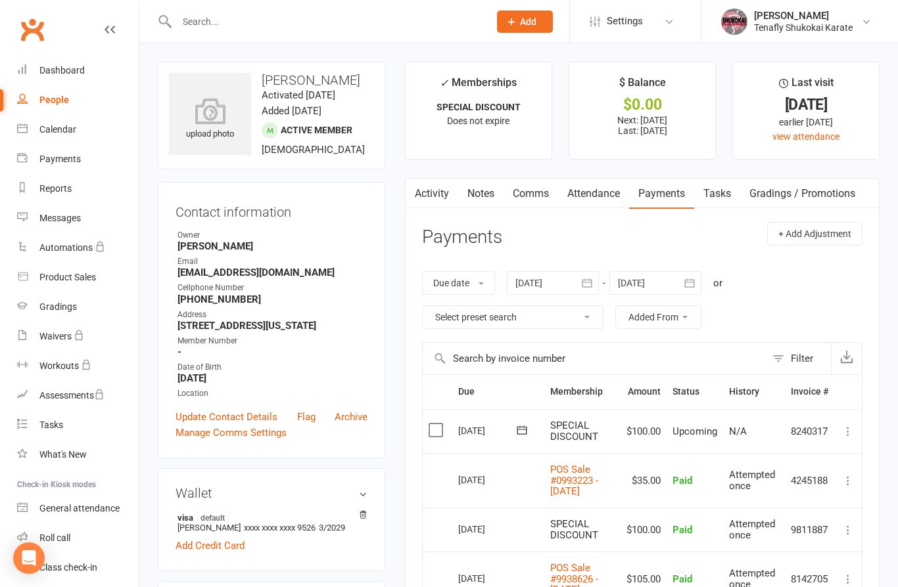
click at [560, 281] on div at bounding box center [553, 283] width 92 height 24
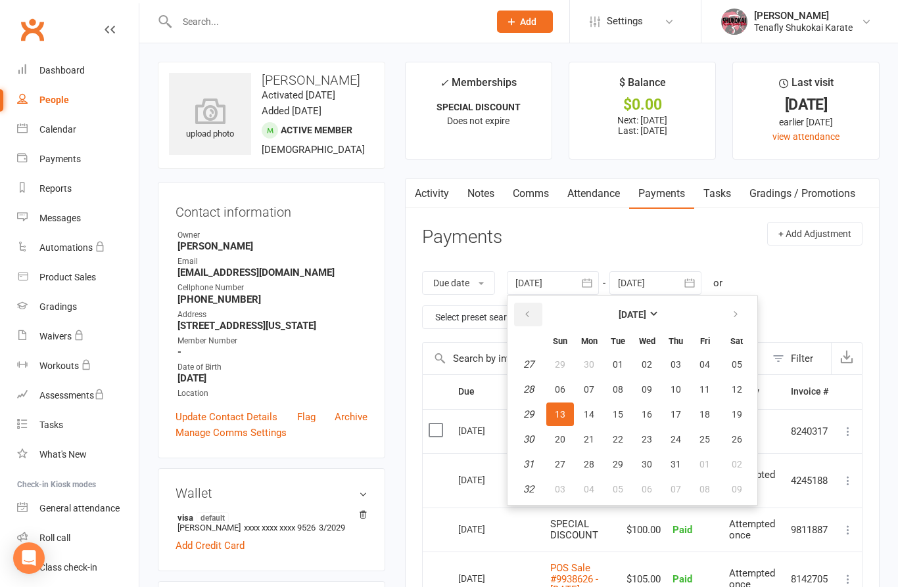
click at [524, 309] on icon "button" at bounding box center [526, 314] width 9 height 11
click at [522, 306] on button "button" at bounding box center [528, 315] width 28 height 24
click at [522, 311] on button "button" at bounding box center [528, 315] width 28 height 24
click at [531, 309] on icon "button" at bounding box center [526, 314] width 9 height 11
click at [740, 362] on span "01" at bounding box center [736, 364] width 11 height 11
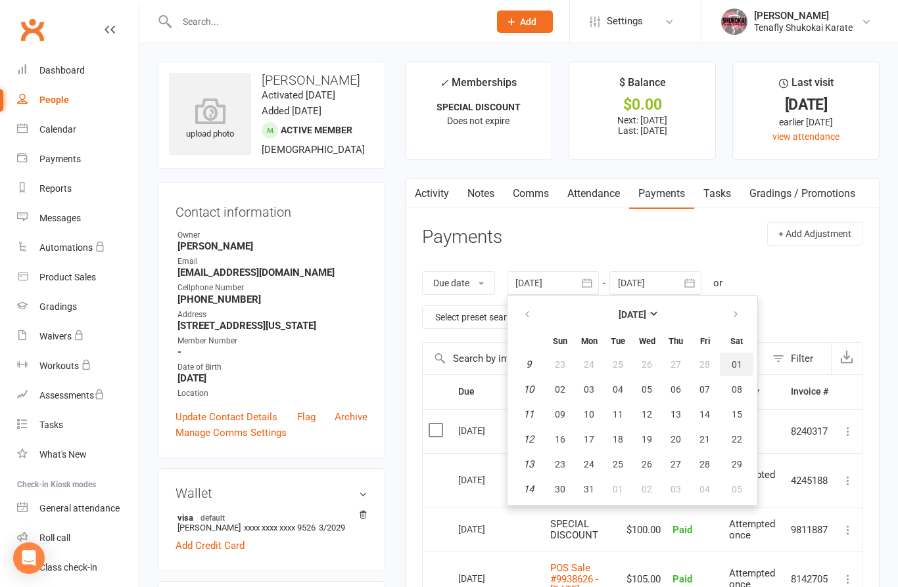
type input "[DATE]"
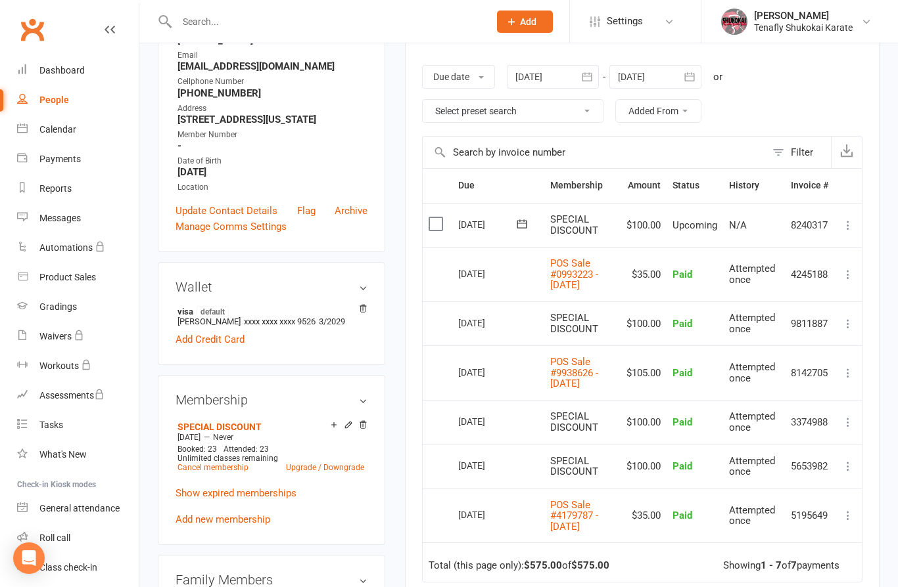
scroll to position [211, 0]
